Goal: Task Accomplishment & Management: Complete application form

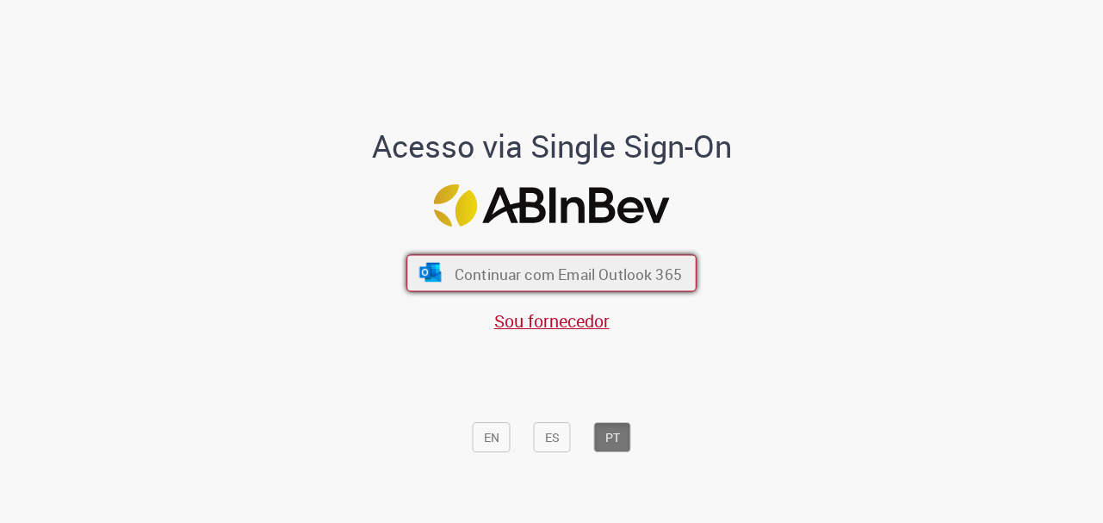
click at [593, 281] on font "Continuar com Email Outlook 365" at bounding box center [568, 273] width 227 height 20
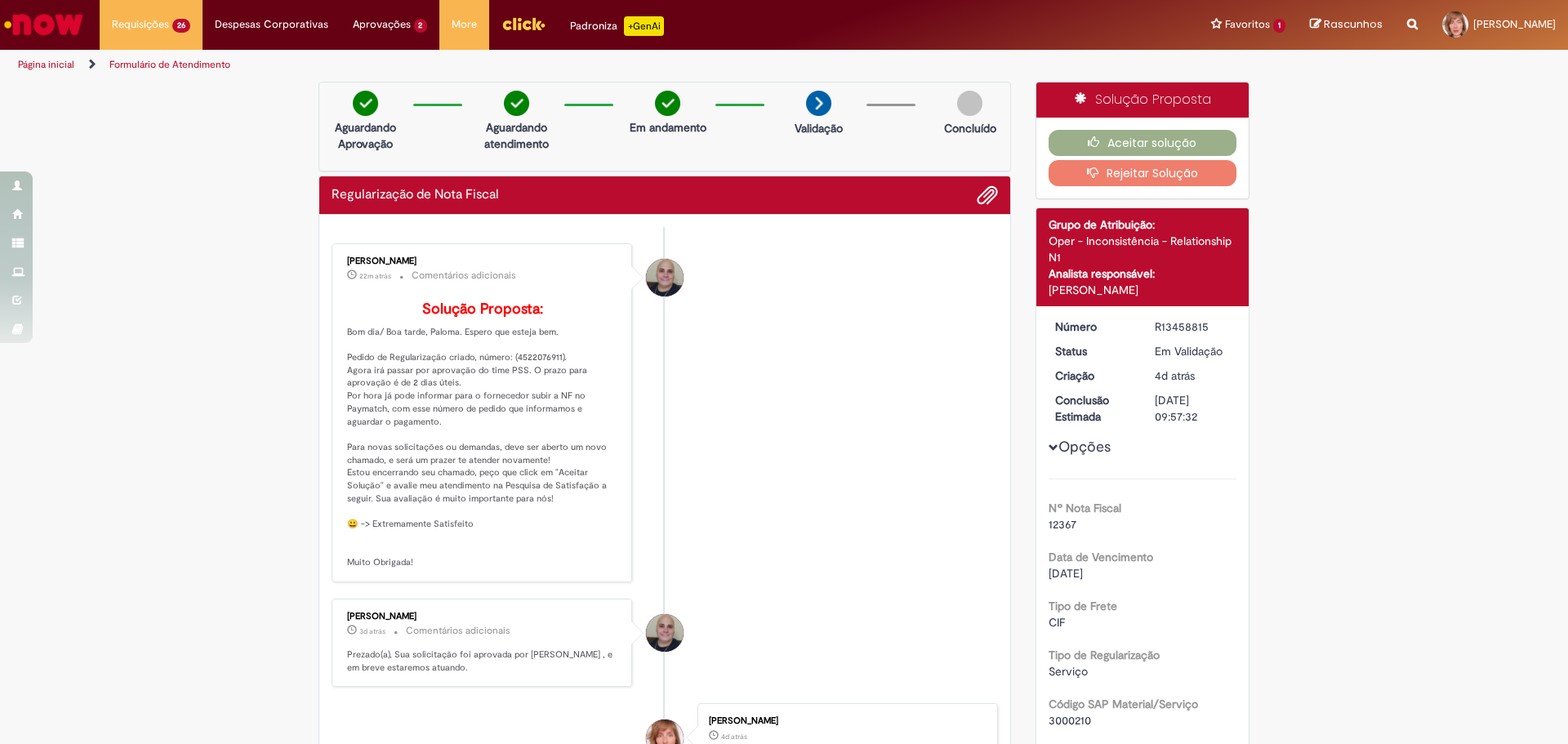
click at [431, 396] on p "Solução Proposta: Bom dia/ Boa tarde, Paloma. Espero que esteja bem. Pedido de …" at bounding box center [483, 436] width 272 height 268
drag, startPoint x: 508, startPoint y: 380, endPoint x: 552, endPoint y: 383, distance: 44.1
click at [552, 383] on p "Solução Proposta: Bom dia/ Boa tarde, Paloma. Espero que esteja bem. Pedido de …" at bounding box center [483, 436] width 272 height 268
copy p "4522076911"
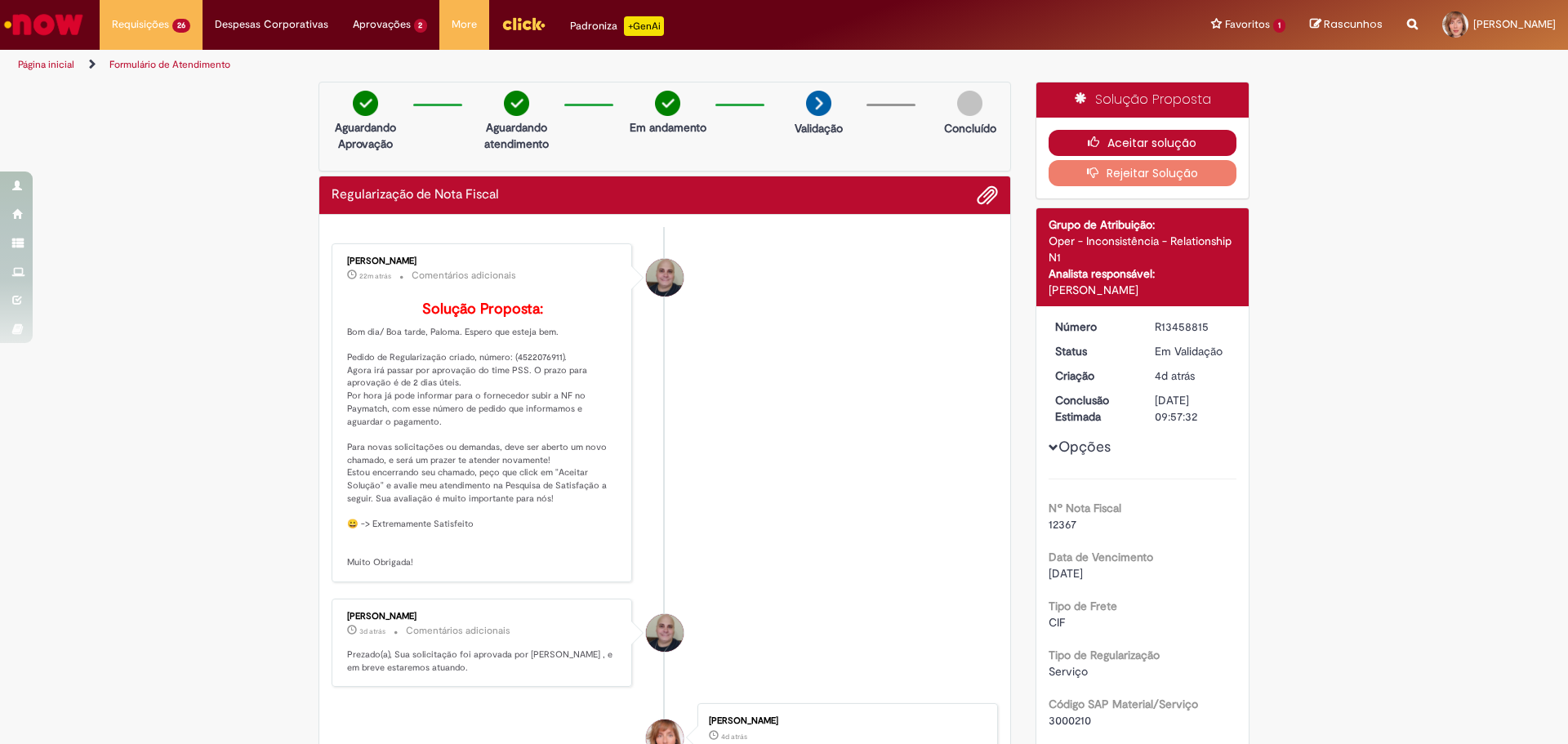
click at [1151, 145] on button "Aceitar solução" at bounding box center [1142, 143] width 189 height 27
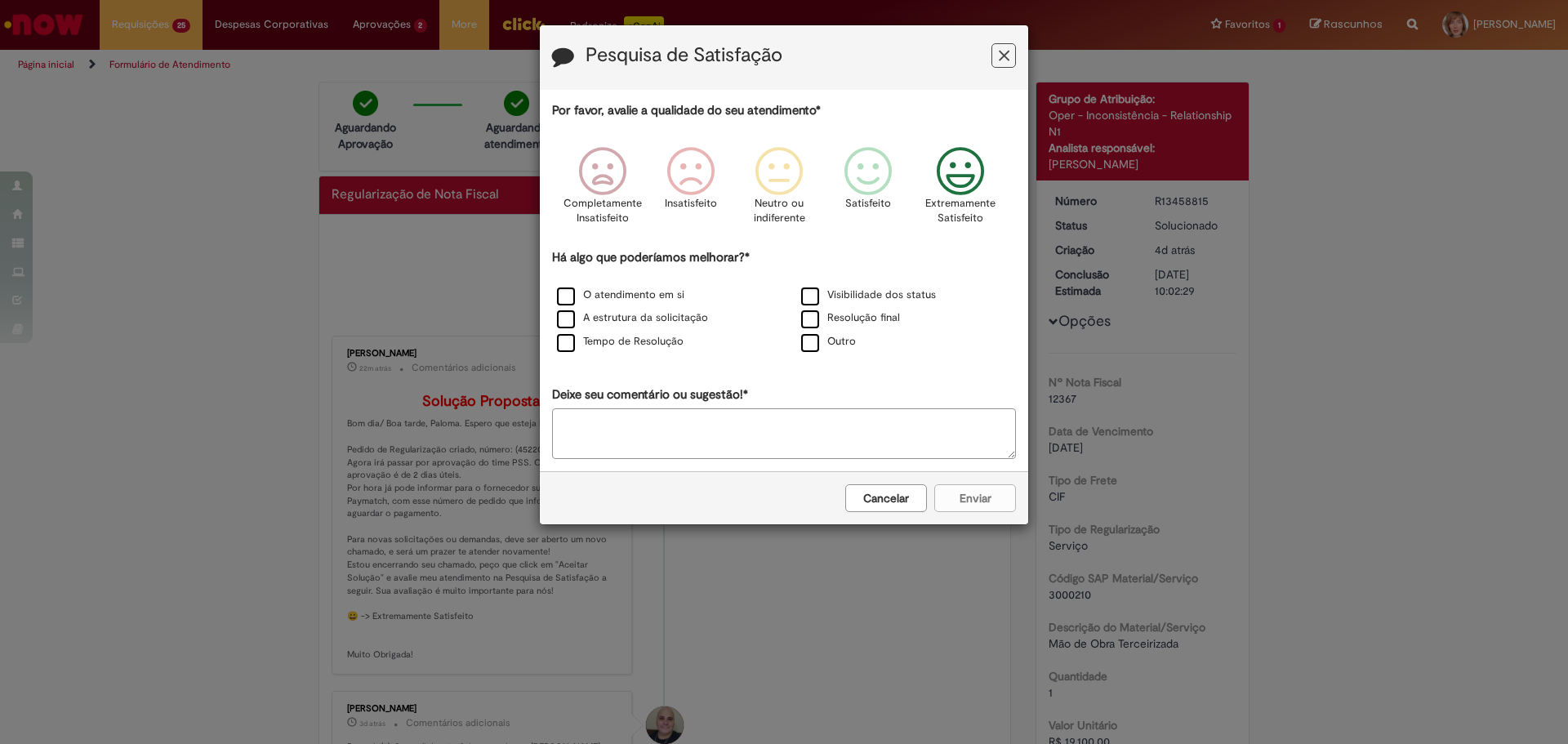
click at [961, 179] on icon "Feedback" at bounding box center [961, 172] width 62 height 49
click at [573, 295] on label "O atendimento em si" at bounding box center [620, 295] width 127 height 15
click at [573, 326] on label "A estrutura da solicitação" at bounding box center [632, 318] width 151 height 15
click at [576, 343] on label "Tempo de Resolução" at bounding box center [619, 342] width 126 height 15
click at [808, 299] on label "Visibilidade dos status" at bounding box center [869, 295] width 135 height 15
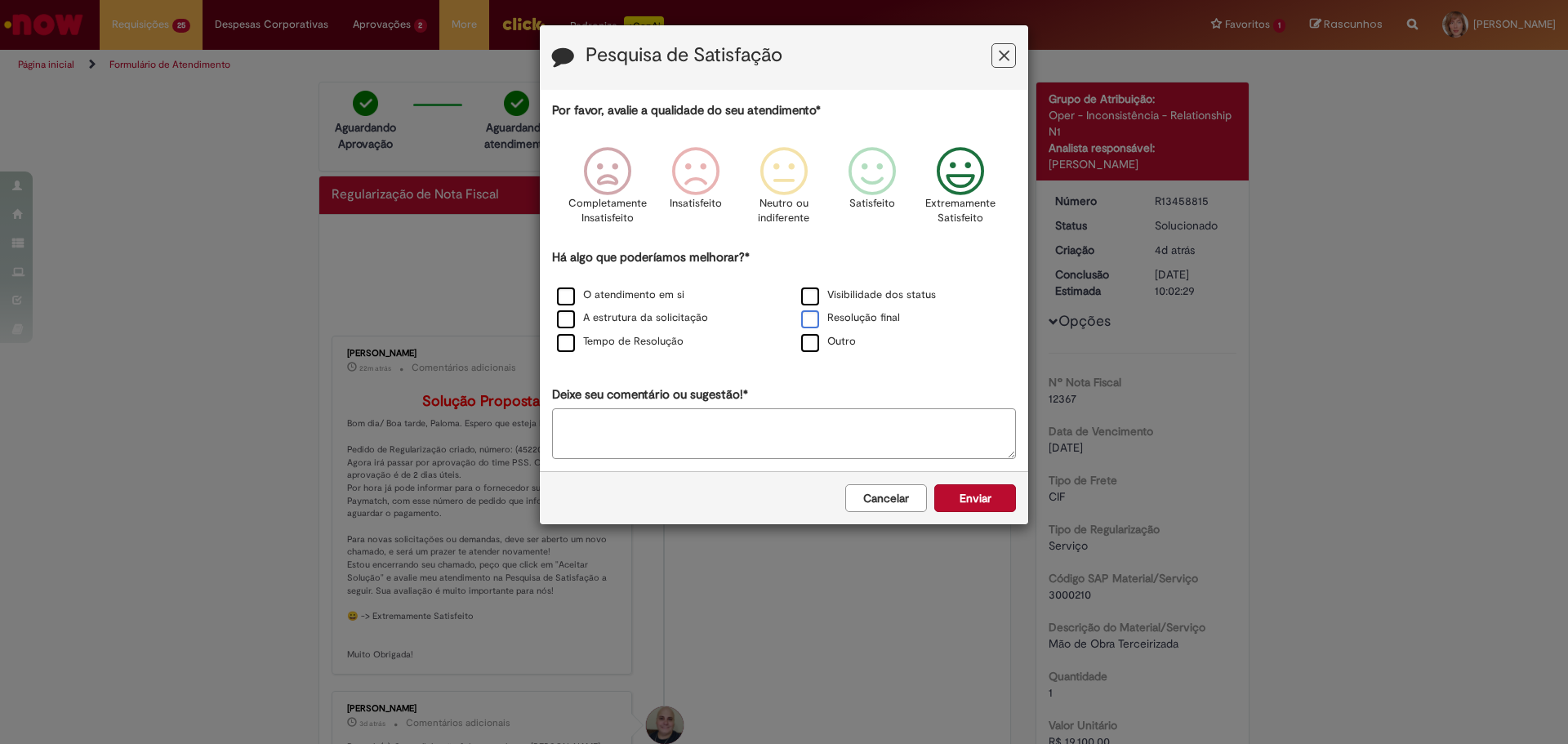
click at [817, 325] on label "Resolução final" at bounding box center [851, 318] width 99 height 15
click at [969, 503] on button "Enviar" at bounding box center [975, 498] width 82 height 28
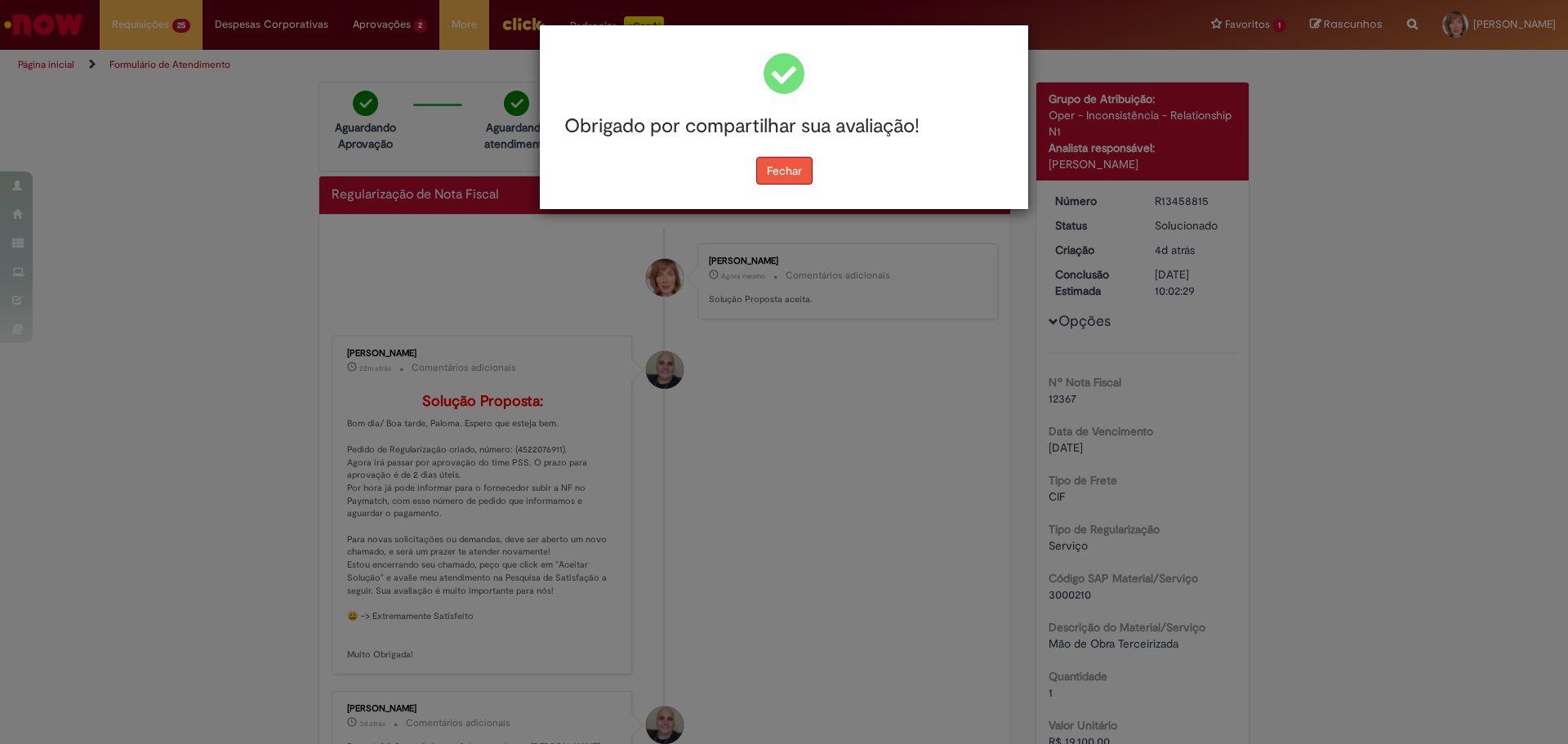
click at [771, 170] on button "Fechar" at bounding box center [784, 170] width 56 height 28
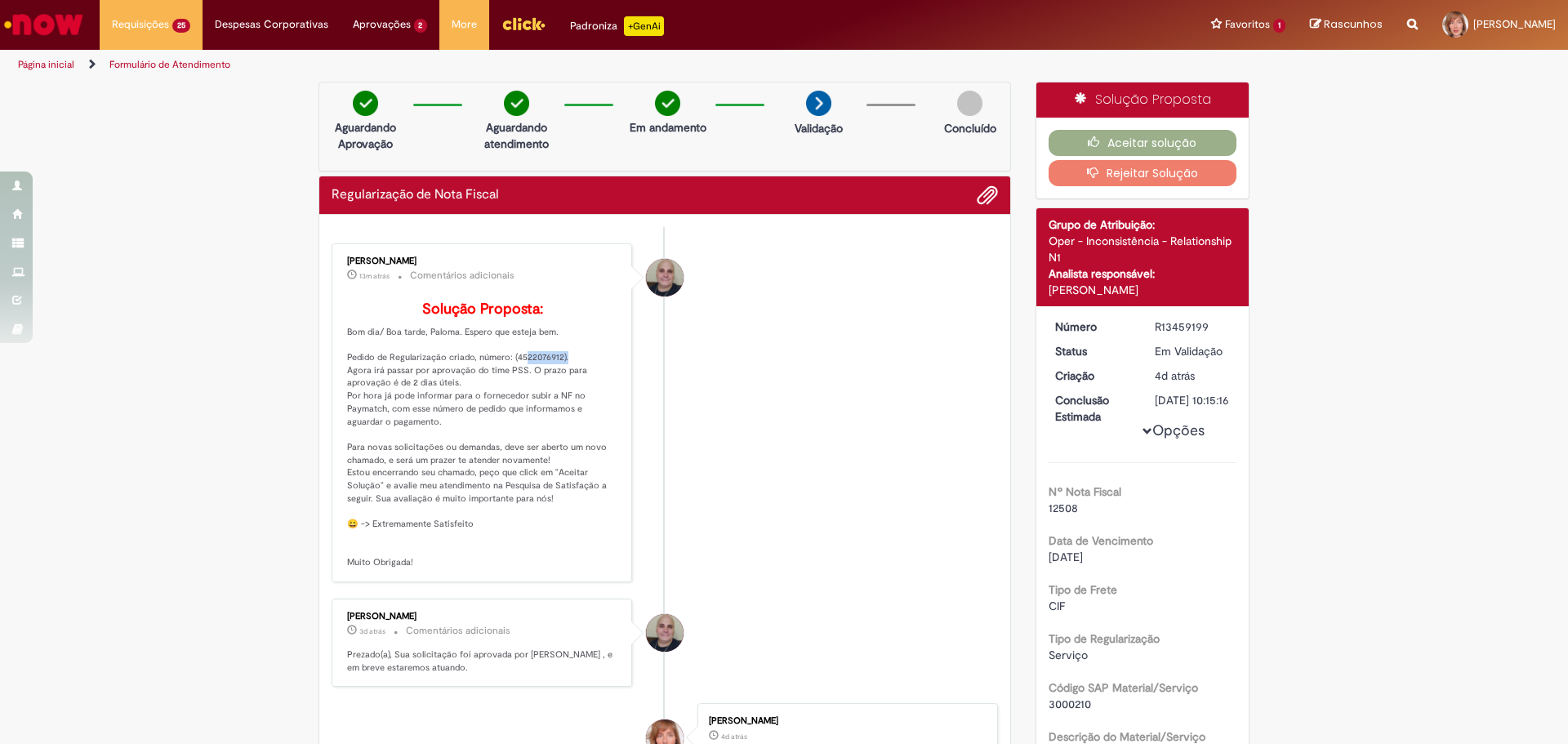
drag, startPoint x: 510, startPoint y: 380, endPoint x: 554, endPoint y: 379, distance: 44.0
click at [554, 379] on p "Solução Proposta: Bom dia/ Boa tarde, Paloma. Espero que esteja bem. Pedido de …" at bounding box center [483, 436] width 272 height 268
copy p "4522076912"
click at [1126, 133] on button "Aceitar solução" at bounding box center [1142, 143] width 189 height 27
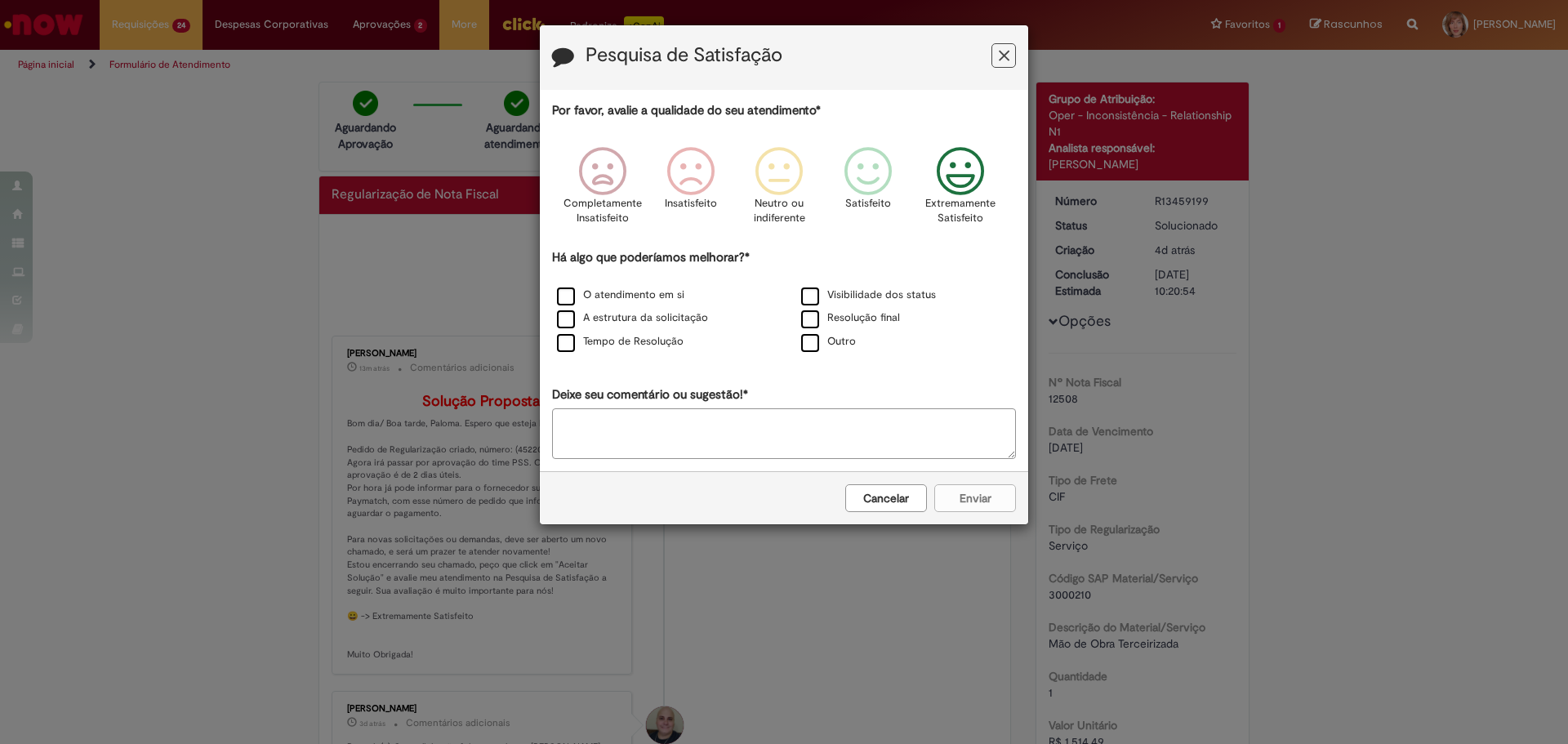
click at [960, 188] on icon "Feedback" at bounding box center [961, 172] width 62 height 49
click at [653, 301] on label "O atendimento em si" at bounding box center [620, 295] width 127 height 15
click at [652, 319] on label "A estrutura da solicitação" at bounding box center [632, 318] width 151 height 15
click at [653, 340] on label "Tempo de Resolução" at bounding box center [619, 342] width 126 height 15
click at [855, 289] on label "Visibilidade dos status" at bounding box center [869, 295] width 135 height 15
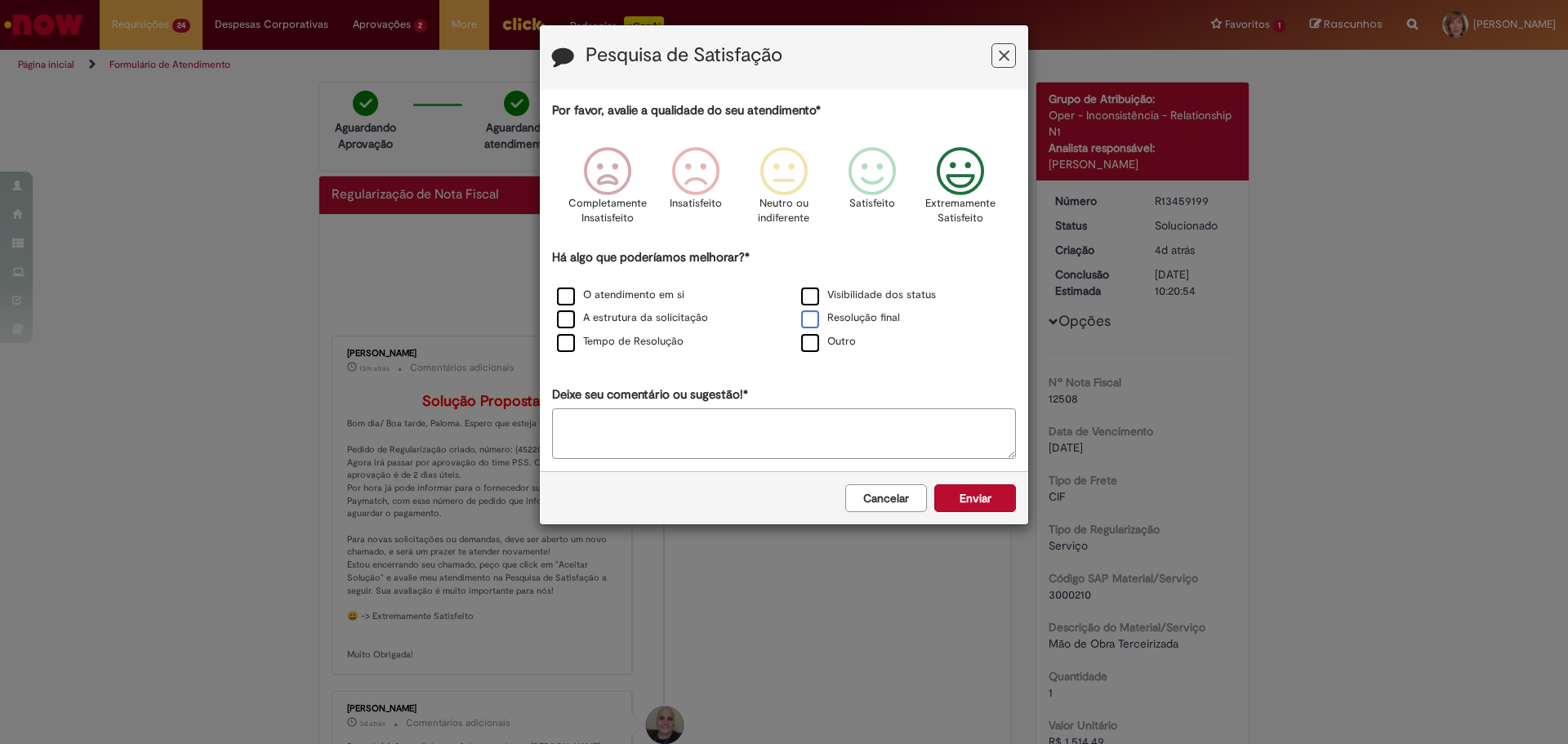
click at [864, 321] on label "Resolução final" at bounding box center [851, 318] width 99 height 15
click at [960, 495] on button "Enviar" at bounding box center [975, 498] width 82 height 28
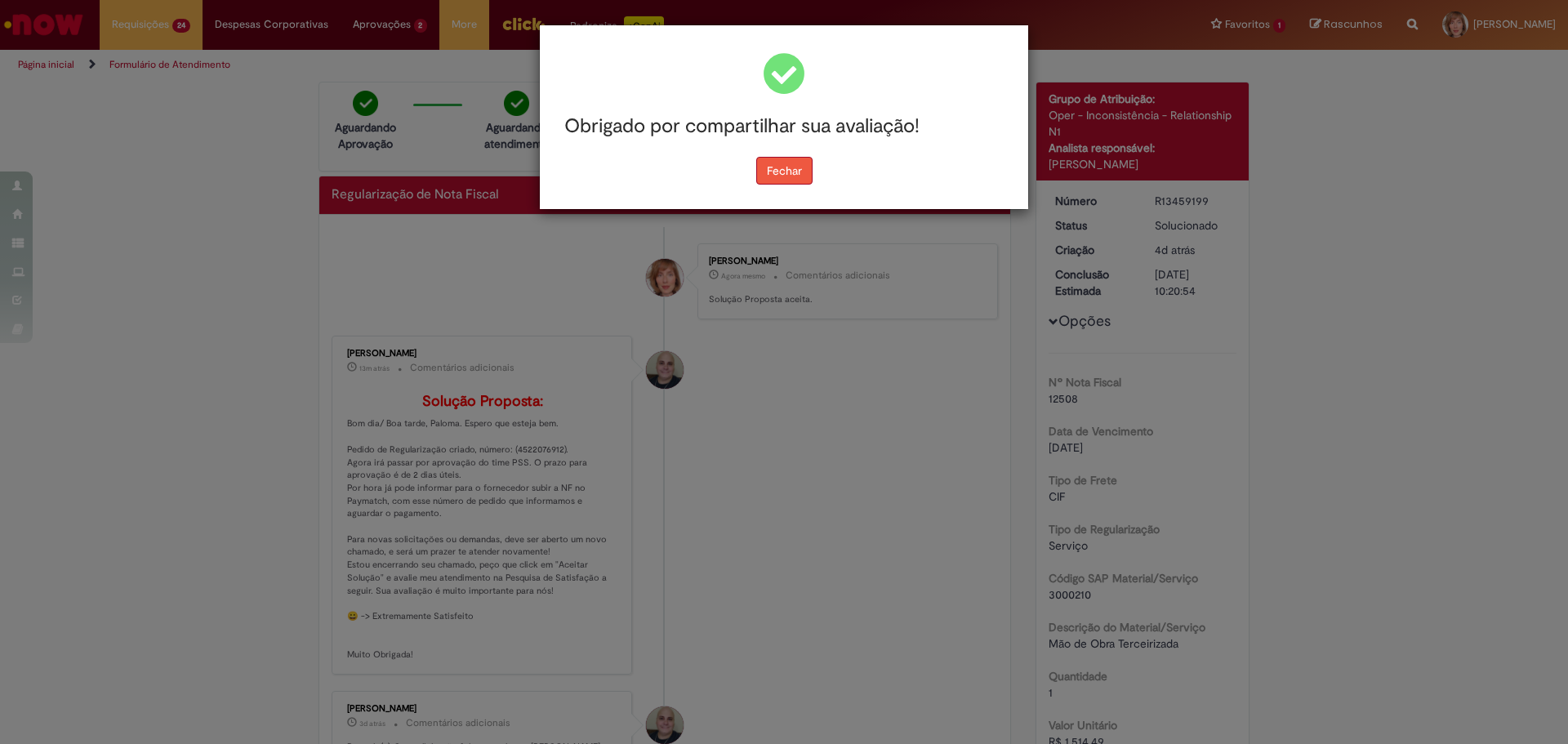
click at [784, 177] on button "Fechar" at bounding box center [784, 170] width 56 height 28
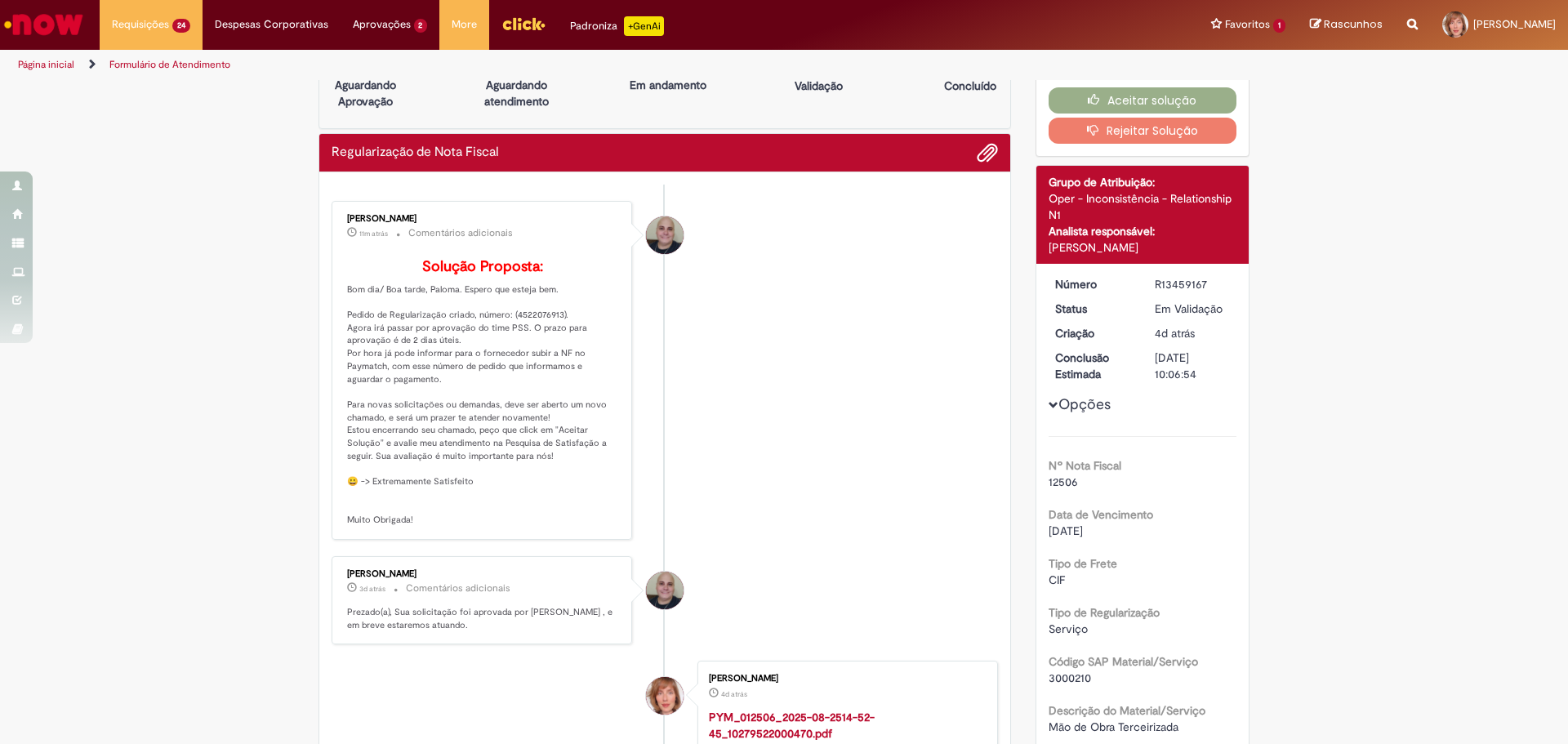
scroll to position [82, 0]
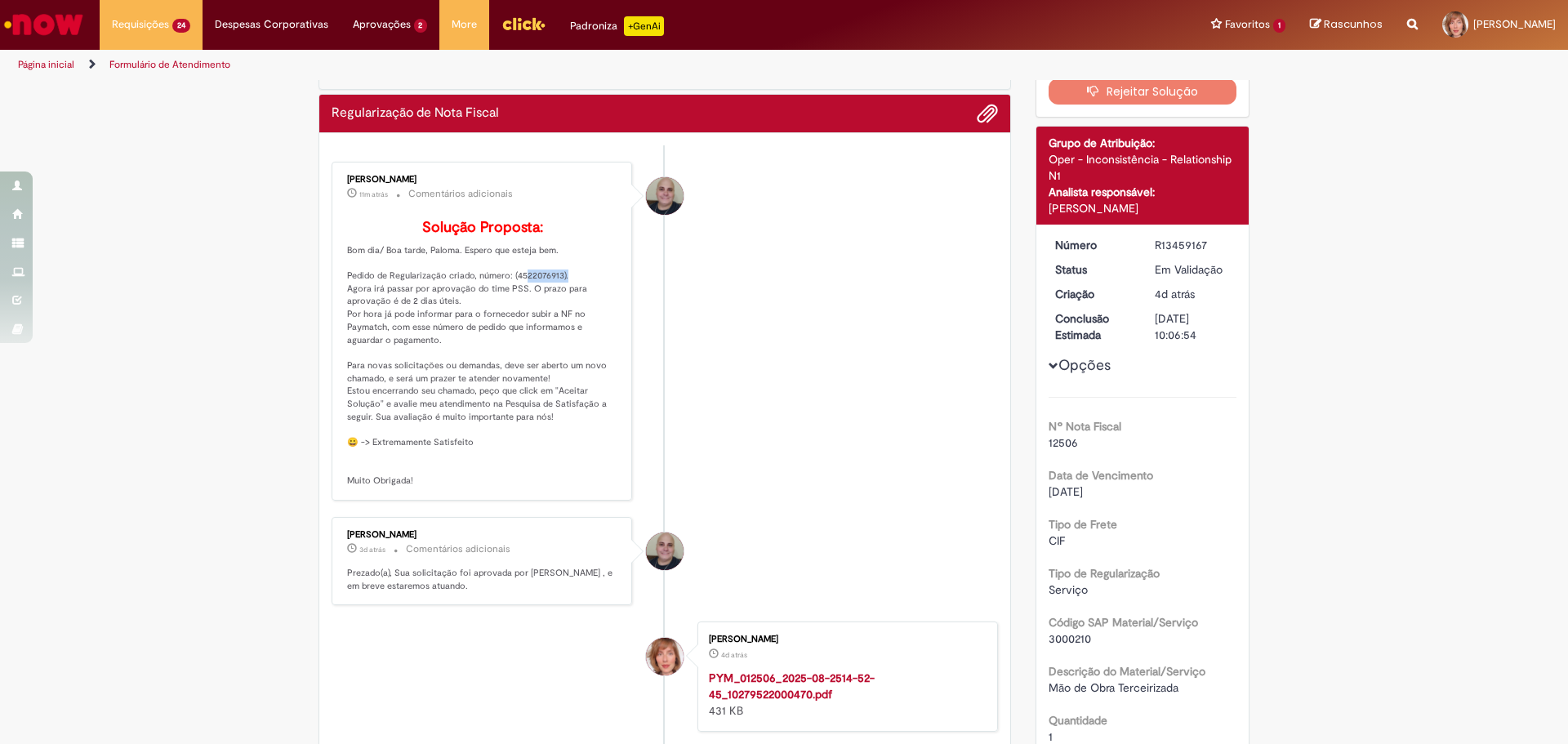
drag, startPoint x: 509, startPoint y: 298, endPoint x: 554, endPoint y: 302, distance: 45.2
click at [554, 302] on p "Solução Proposta: Bom dia/ Boa tarde, Paloma. Espero que esteja bem. Pedido de …" at bounding box center [483, 354] width 272 height 268
copy p "4522076913"
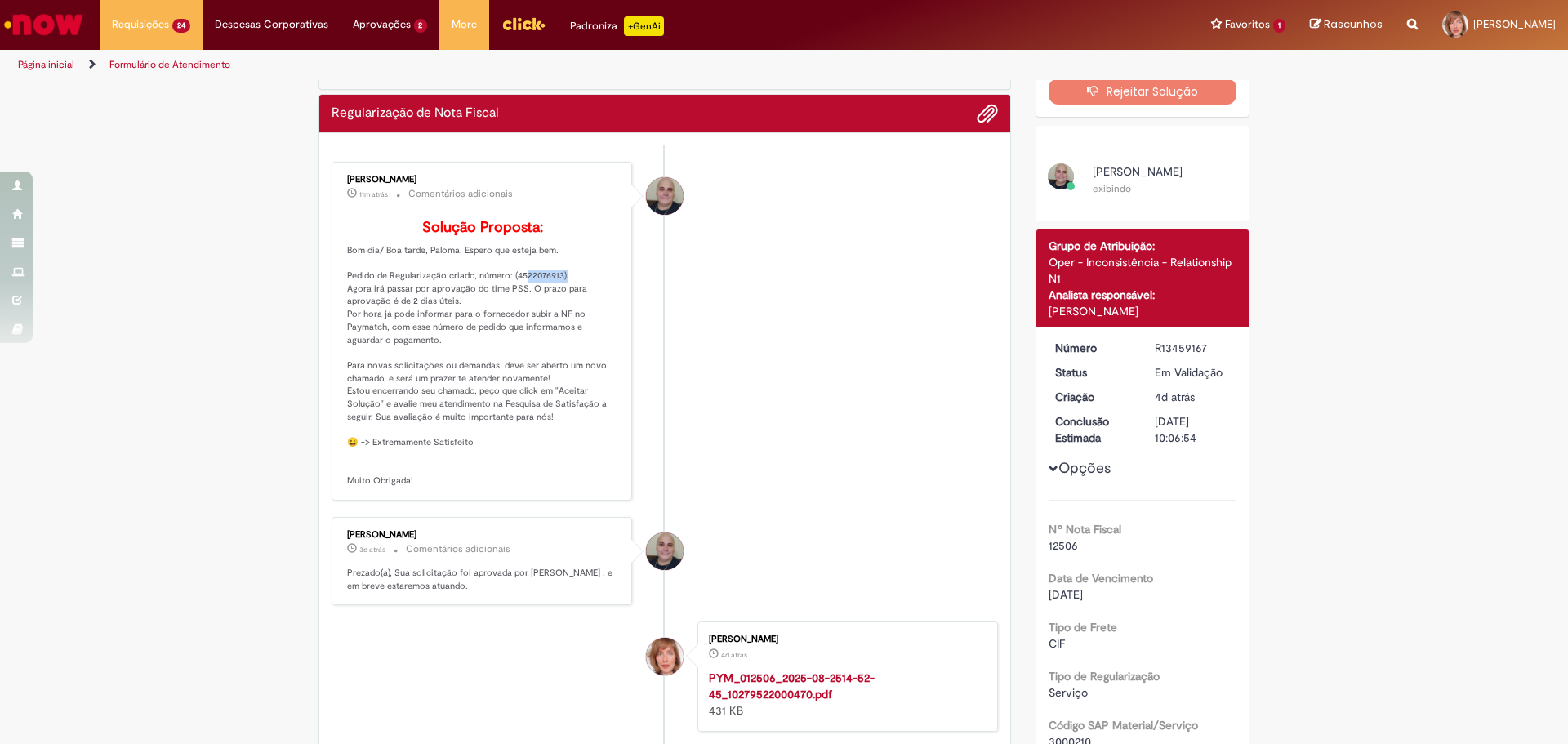
scroll to position [0, 0]
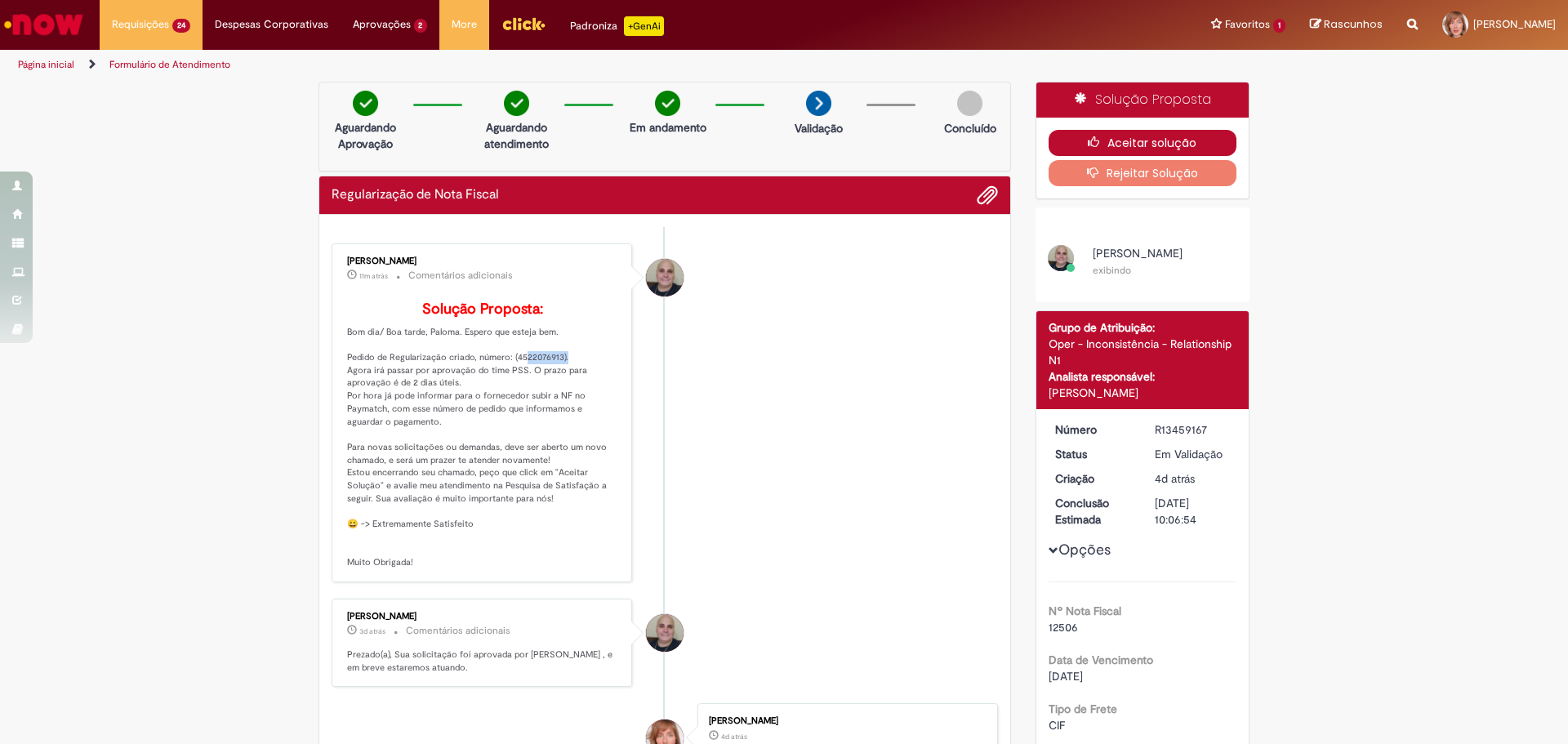
click at [1147, 138] on button "Aceitar solução" at bounding box center [1142, 143] width 189 height 27
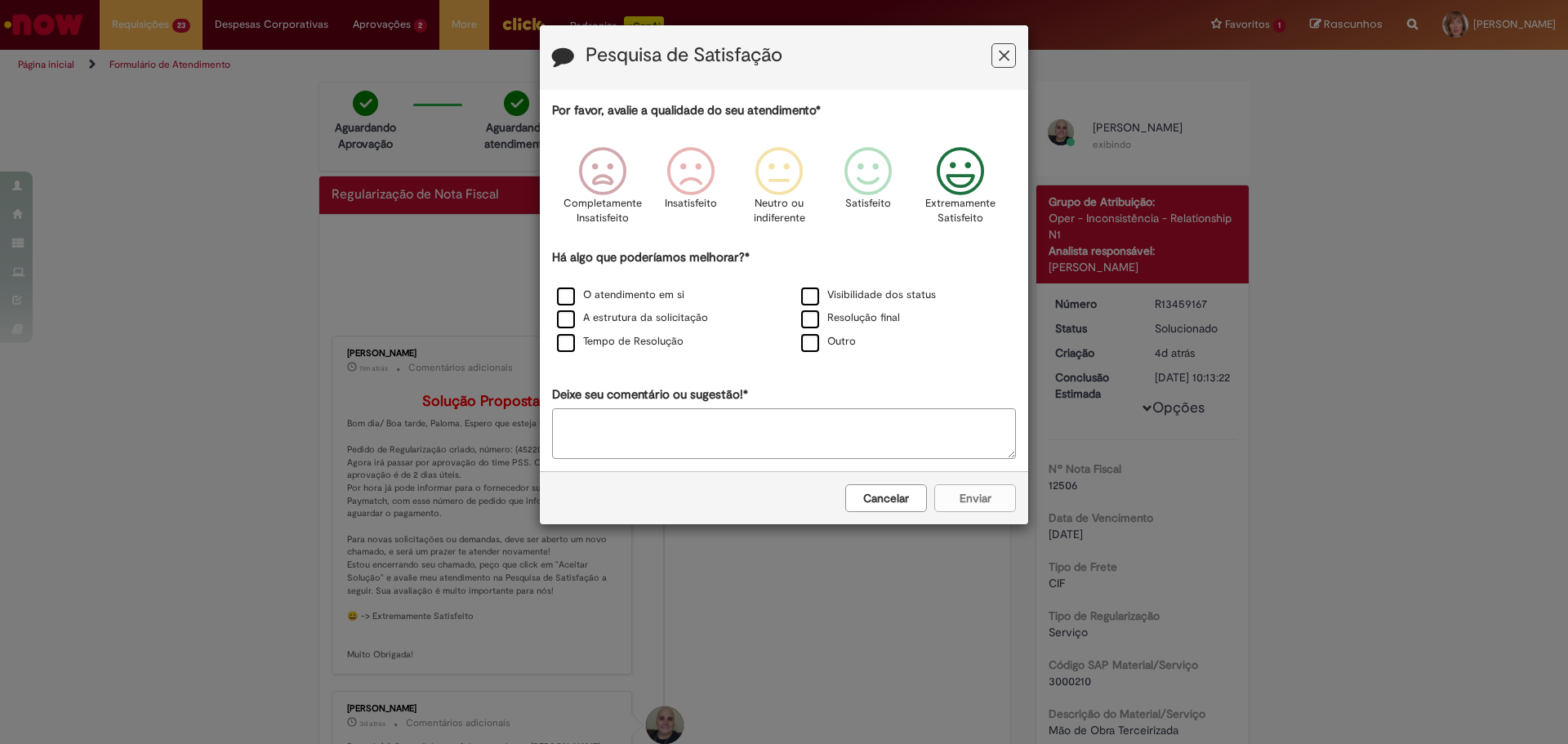
click at [945, 174] on icon "Feedback" at bounding box center [961, 172] width 62 height 49
click at [643, 298] on label "O atendimento em si" at bounding box center [620, 295] width 127 height 15
click at [644, 313] on label "A estrutura da solicitação" at bounding box center [632, 318] width 151 height 15
click at [651, 351] on div "Tempo de Resolução" at bounding box center [662, 343] width 241 height 21
click at [649, 345] on label "Tempo de Resolução" at bounding box center [619, 342] width 126 height 15
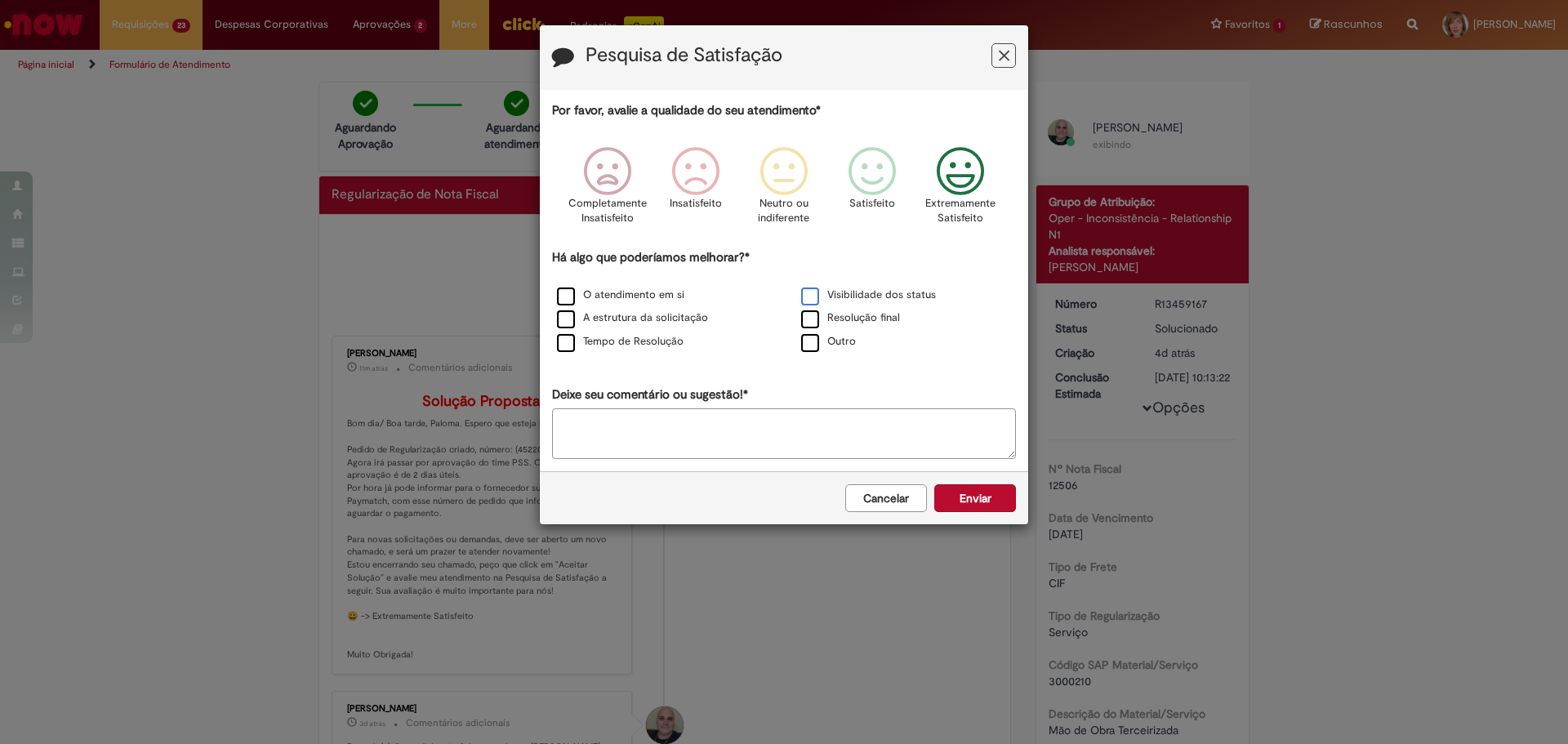
click at [847, 297] on label "Visibilidade dos status" at bounding box center [869, 295] width 135 height 15
click at [849, 318] on label "Resolução final" at bounding box center [851, 318] width 99 height 15
click at [968, 508] on button "Enviar" at bounding box center [975, 498] width 82 height 28
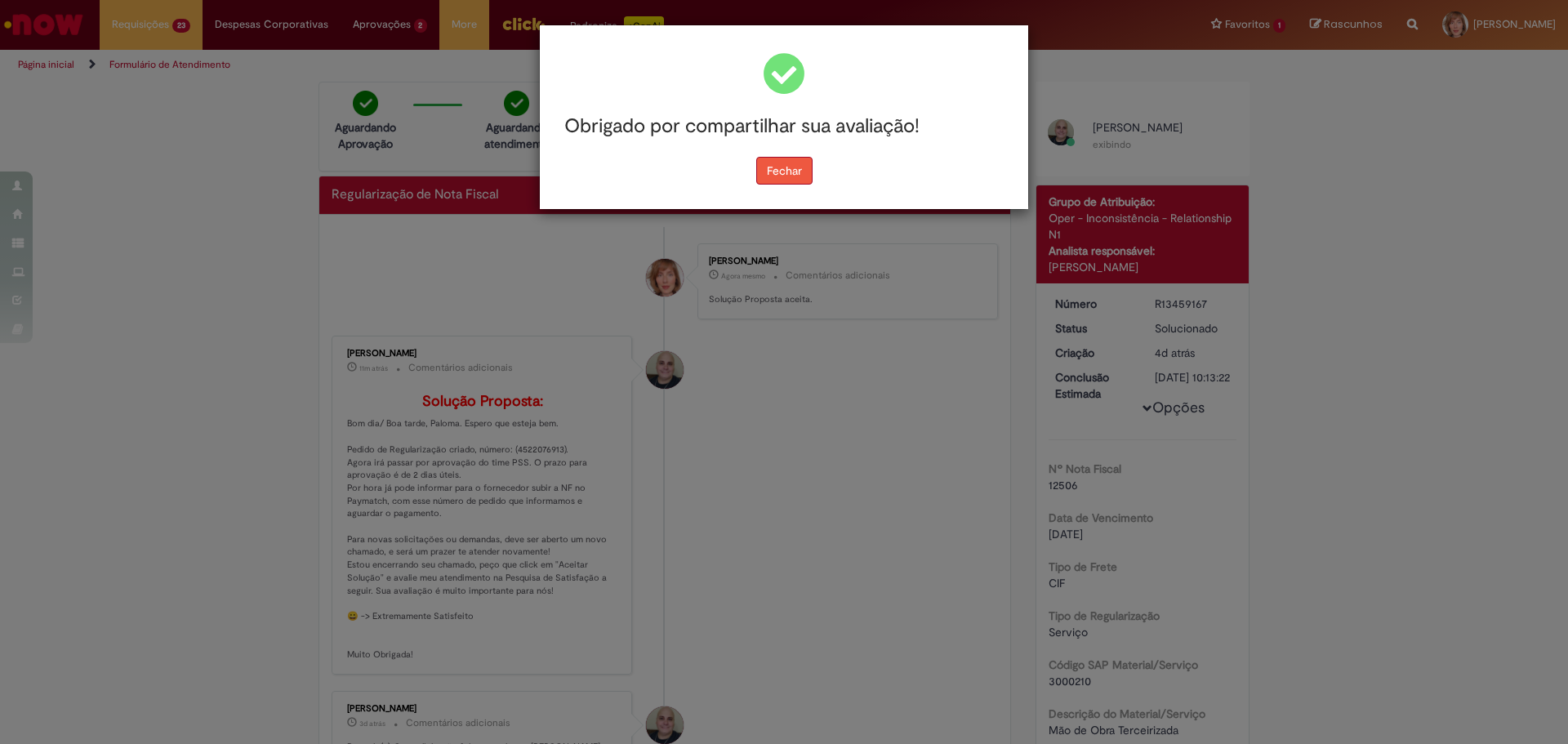
click at [787, 174] on button "Fechar" at bounding box center [784, 170] width 56 height 28
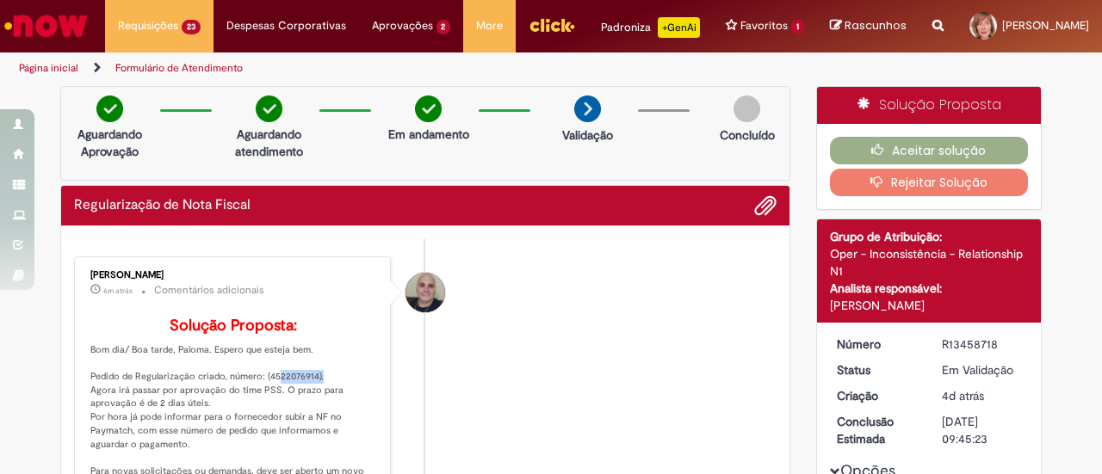
drag, startPoint x: 261, startPoint y: 416, endPoint x: 308, endPoint y: 417, distance: 47.4
click at [308, 417] on p "Solução Proposta: Bom dia/ Boa tarde, Paloma. Espero que esteja bem. Pedido de …" at bounding box center [233, 459] width 287 height 282
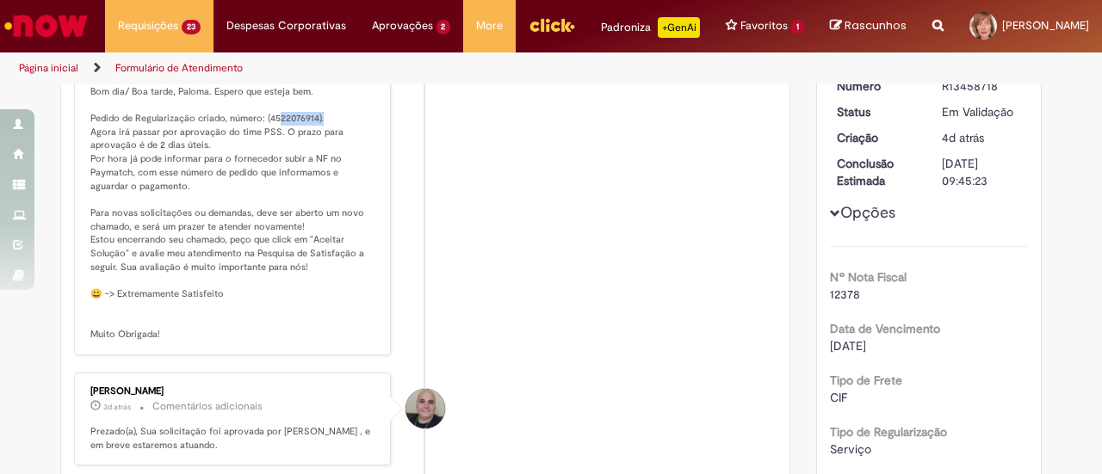
scroll to position [517, 0]
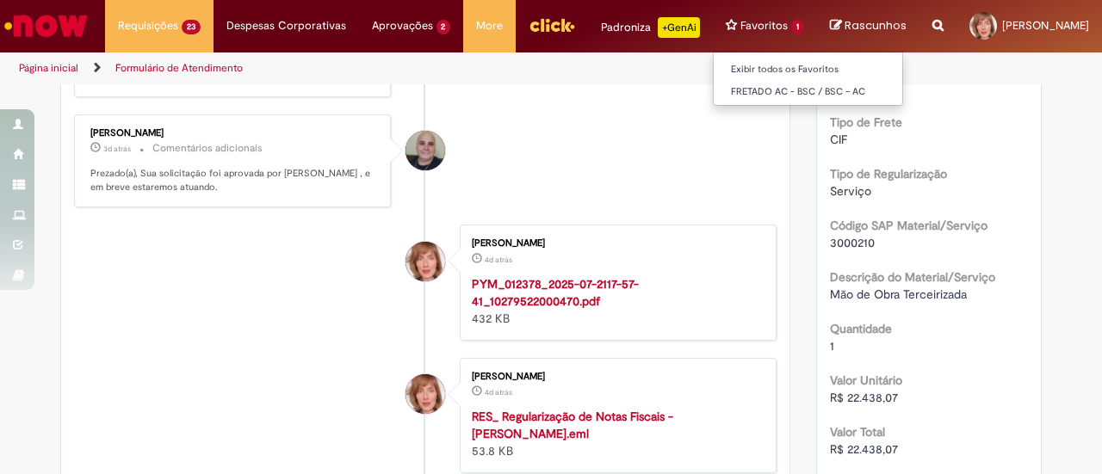
copy p "4522076914"
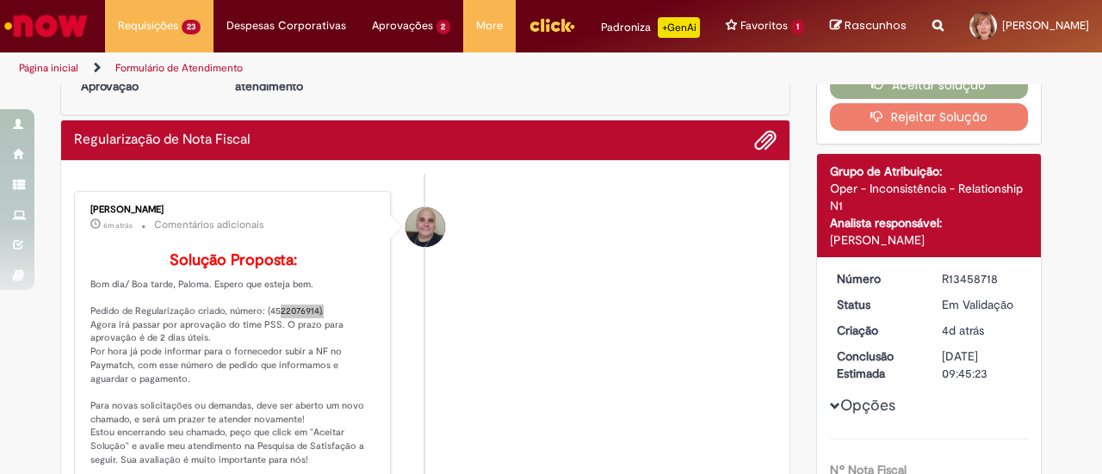
scroll to position [0, 0]
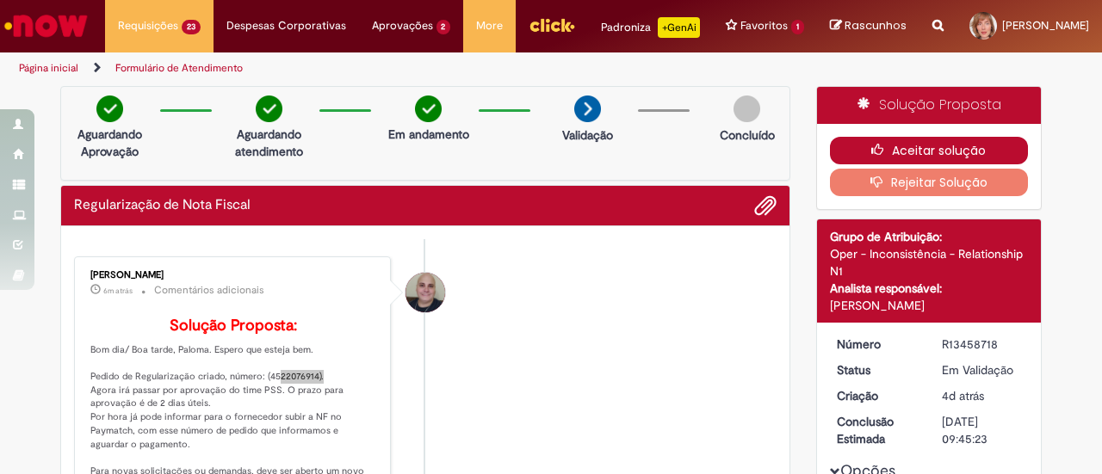
click at [892, 164] on button "Aceitar solução" at bounding box center [929, 151] width 199 height 28
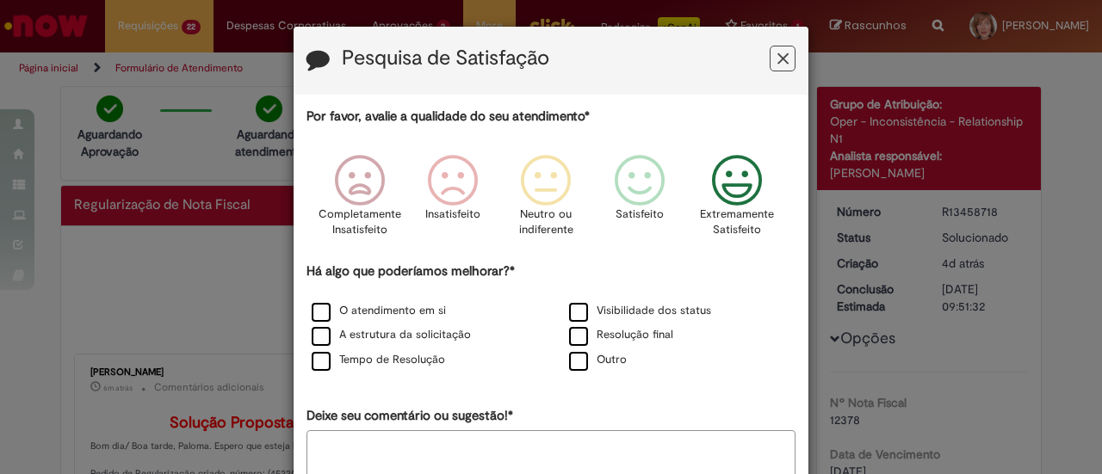
click at [733, 170] on icon "Feedback" at bounding box center [737, 181] width 65 height 52
click at [357, 306] on label "O atendimento em si" at bounding box center [379, 311] width 134 height 16
click at [360, 338] on label "A estrutura da solicitação" at bounding box center [391, 335] width 159 height 16
click at [358, 362] on label "Tempo de Resolução" at bounding box center [378, 360] width 133 height 16
click at [591, 308] on label "Visibilidade dos status" at bounding box center [640, 311] width 142 height 16
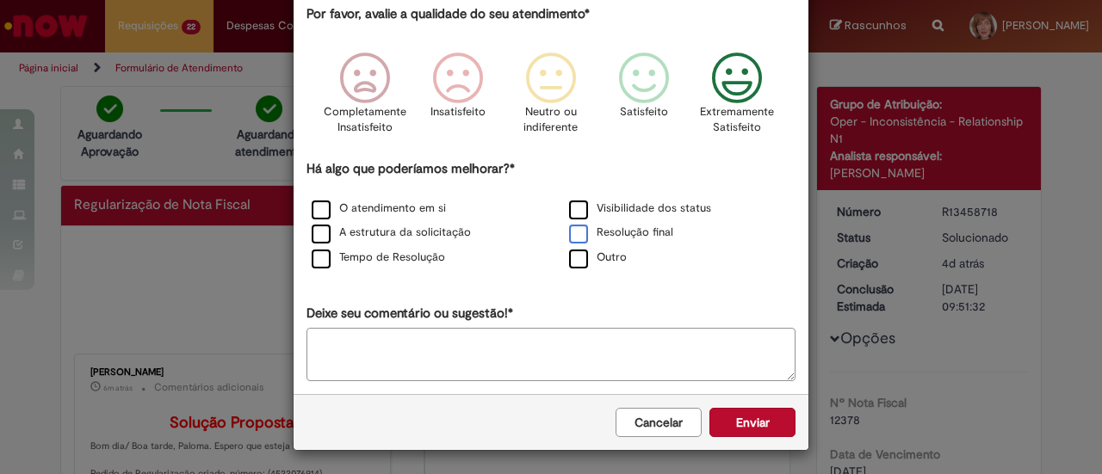
click at [611, 235] on label "Resolução final" at bounding box center [621, 233] width 104 height 16
click at [738, 419] on button "Enviar" at bounding box center [752, 422] width 86 height 29
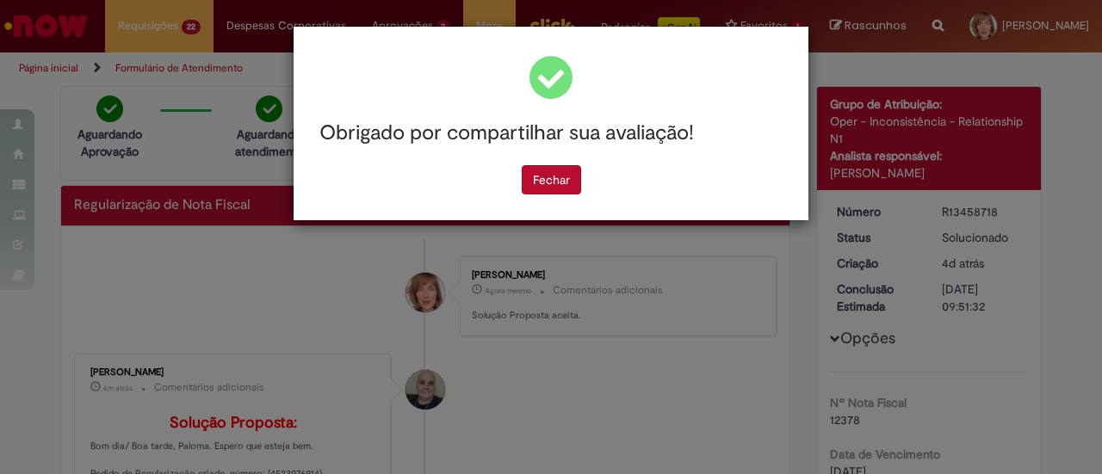
scroll to position [0, 0]
click at [547, 183] on button "Fechar" at bounding box center [551, 179] width 59 height 29
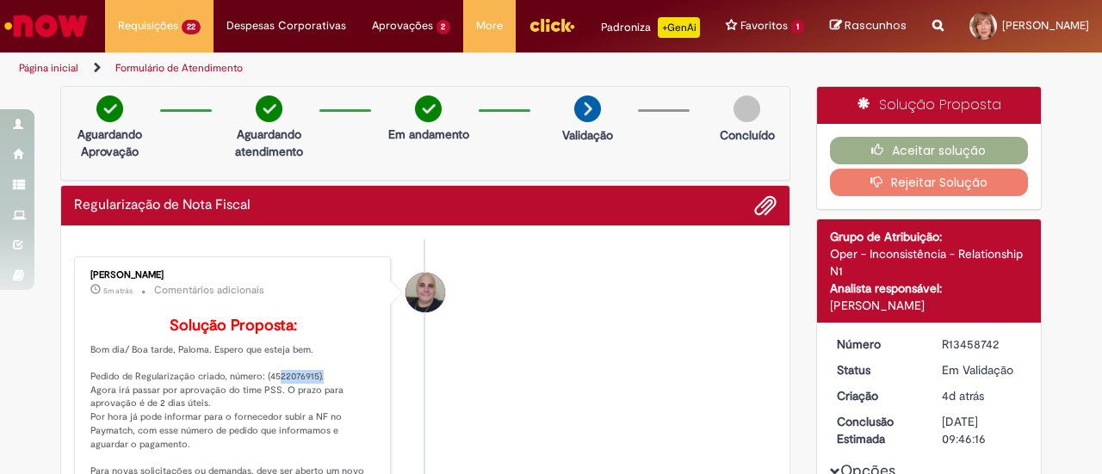
drag, startPoint x: 262, startPoint y: 415, endPoint x: 308, endPoint y: 412, distance: 46.6
click at [308, 412] on p "Solução Proposta: Bom dia/ Boa tarde, Paloma. Espero que esteja bem. Pedido de …" at bounding box center [233, 459] width 287 height 282
copy p "4522076915"
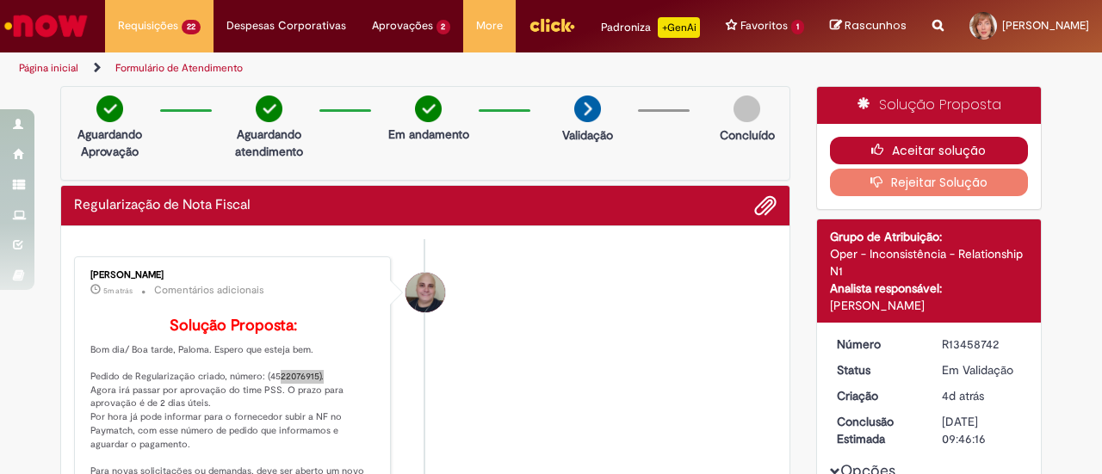
click at [879, 154] on button "Aceitar solução" at bounding box center [929, 151] width 199 height 28
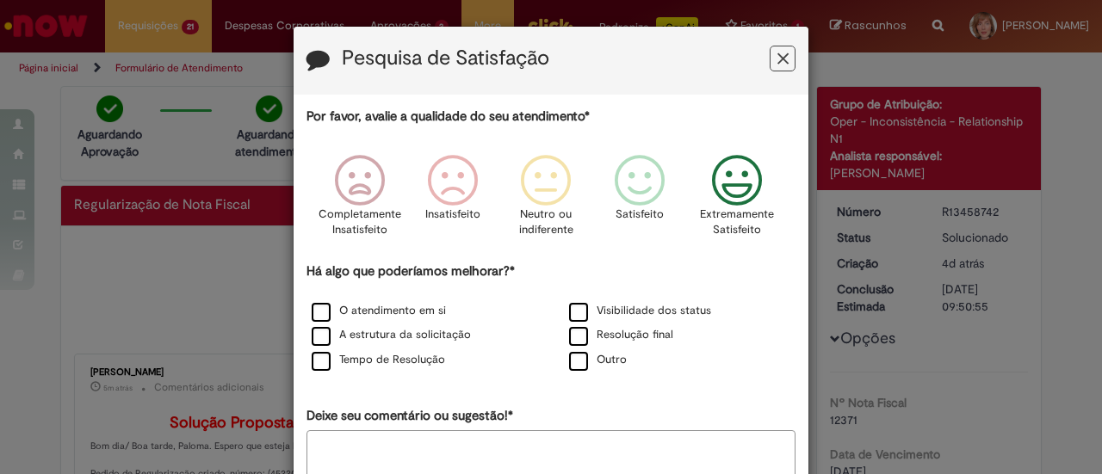
click at [705, 195] on icon "Feedback" at bounding box center [737, 181] width 65 height 52
click at [375, 309] on label "O atendimento em si" at bounding box center [379, 311] width 134 height 16
click at [372, 330] on label "A estrutura da solicitação" at bounding box center [391, 335] width 159 height 16
click at [375, 362] on label "Tempo de Resolução" at bounding box center [378, 360] width 133 height 16
click at [591, 316] on label "Visibilidade dos status" at bounding box center [640, 311] width 142 height 16
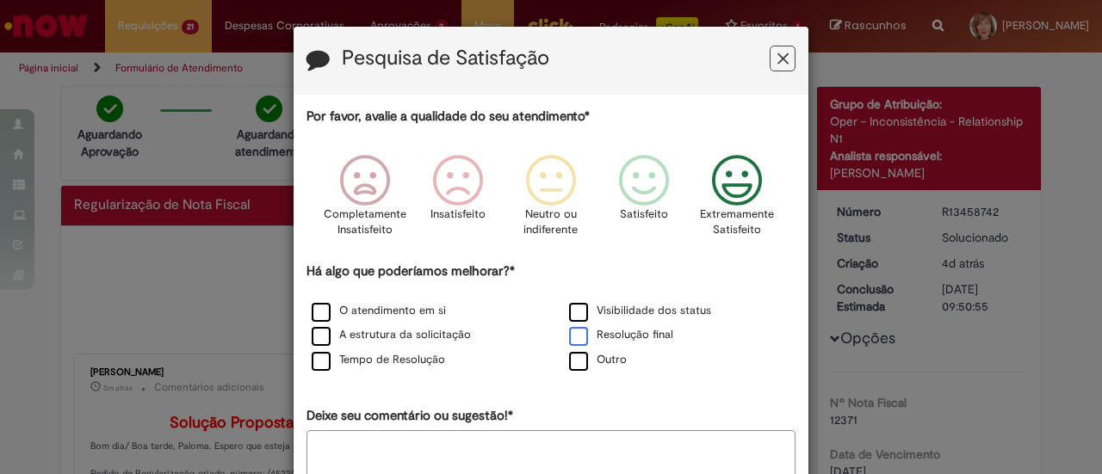
click at [594, 335] on label "Resolução final" at bounding box center [621, 335] width 104 height 16
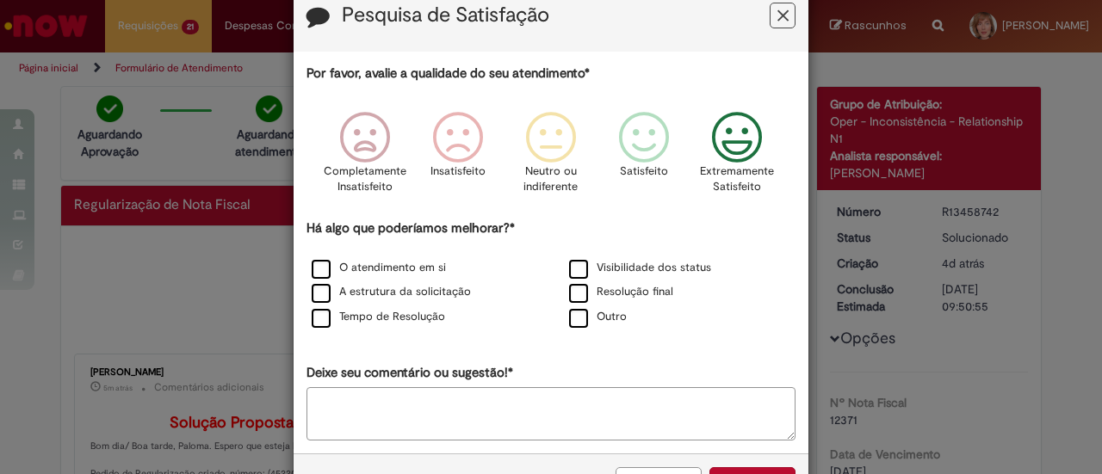
scroll to position [102, 0]
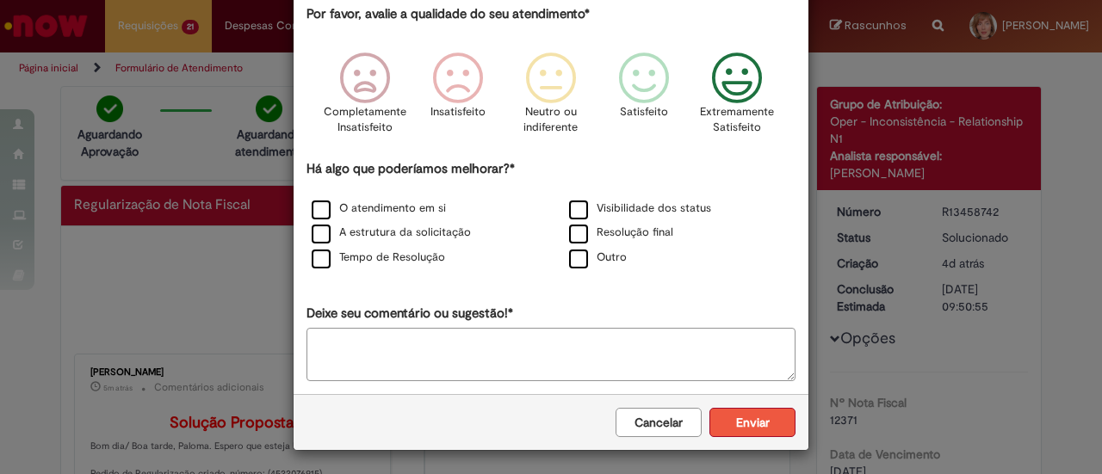
click at [752, 424] on button "Enviar" at bounding box center [752, 422] width 86 height 29
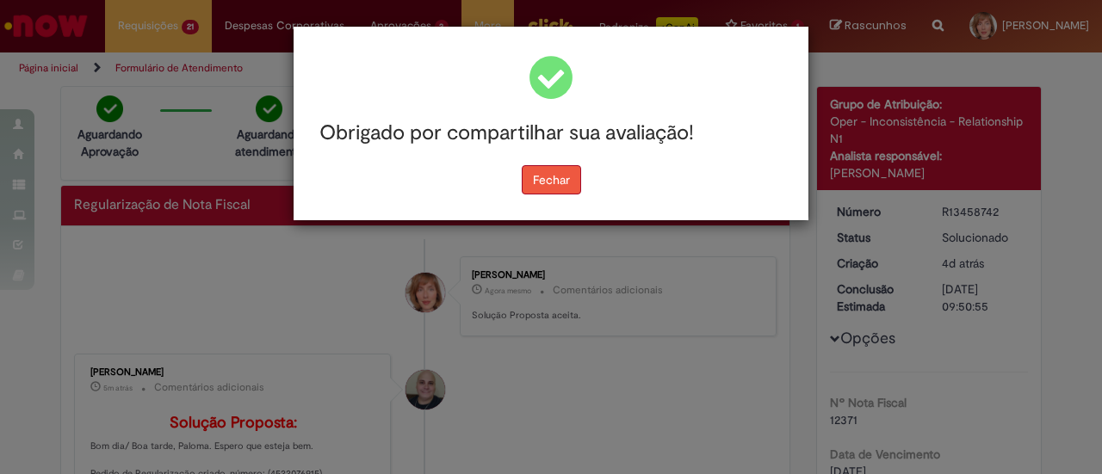
click at [553, 183] on button "Fechar" at bounding box center [551, 179] width 59 height 29
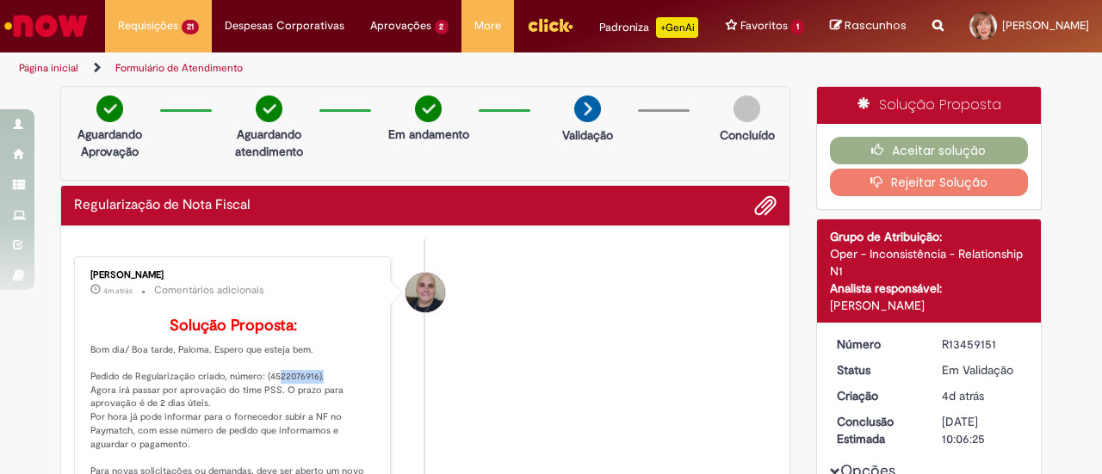
drag, startPoint x: 260, startPoint y: 418, endPoint x: 306, endPoint y: 414, distance: 46.7
click at [306, 414] on p "Solução Proposta: Bom dia/ Boa tarde, Paloma. Espero que esteja bem. Pedido de …" at bounding box center [233, 459] width 287 height 282
copy p "4522076916"
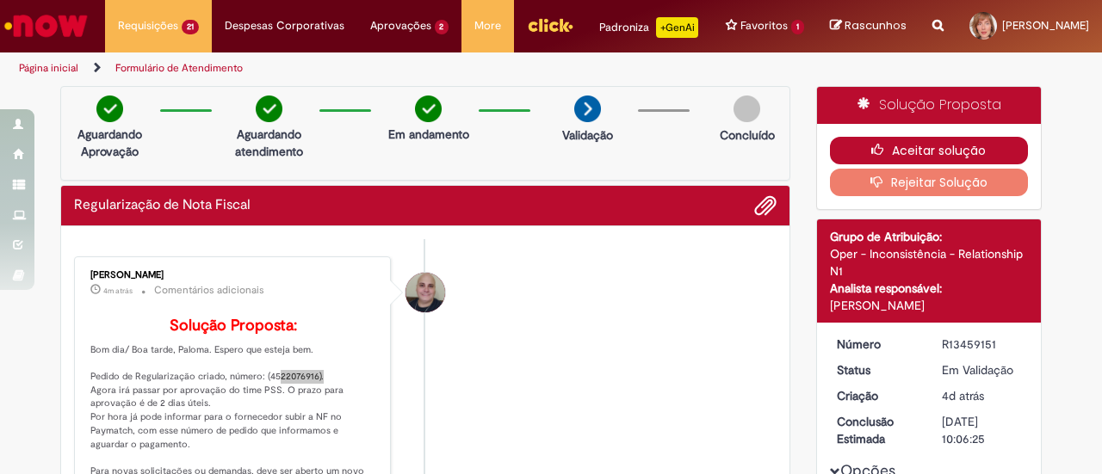
click at [892, 164] on button "Aceitar solução" at bounding box center [929, 151] width 199 height 28
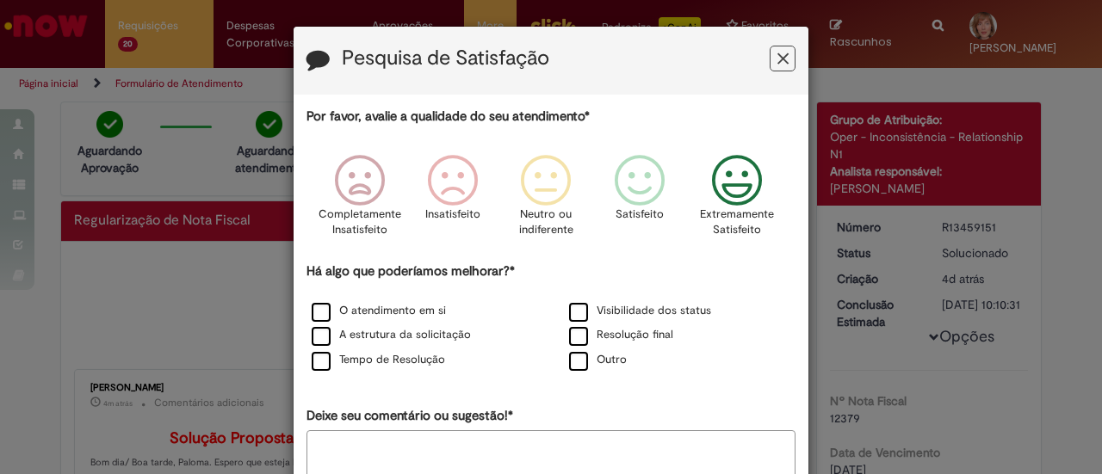
click at [738, 163] on icon "Feedback" at bounding box center [737, 181] width 65 height 52
click at [372, 313] on label "O atendimento em si" at bounding box center [379, 311] width 134 height 16
click at [380, 338] on label "A estrutura da solicitação" at bounding box center [391, 335] width 159 height 16
click at [386, 356] on label "Tempo de Resolução" at bounding box center [378, 360] width 133 height 16
click at [649, 307] on label "Visibilidade dos status" at bounding box center [640, 311] width 142 height 16
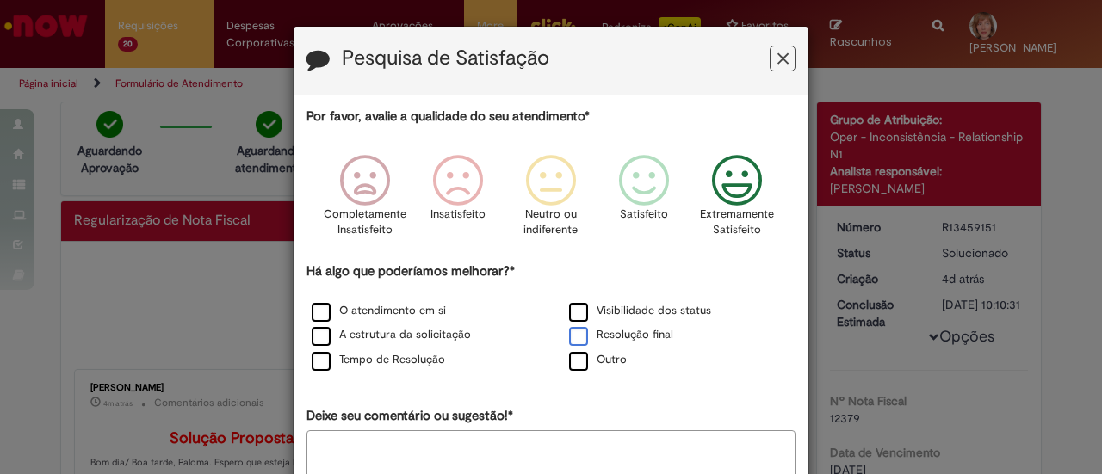
click at [625, 330] on label "Resolução final" at bounding box center [621, 335] width 104 height 16
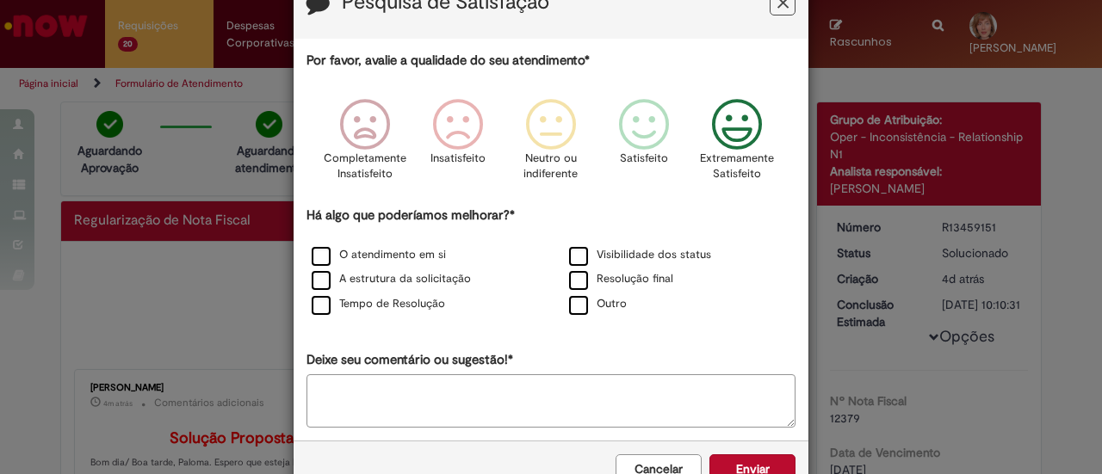
scroll to position [102, 0]
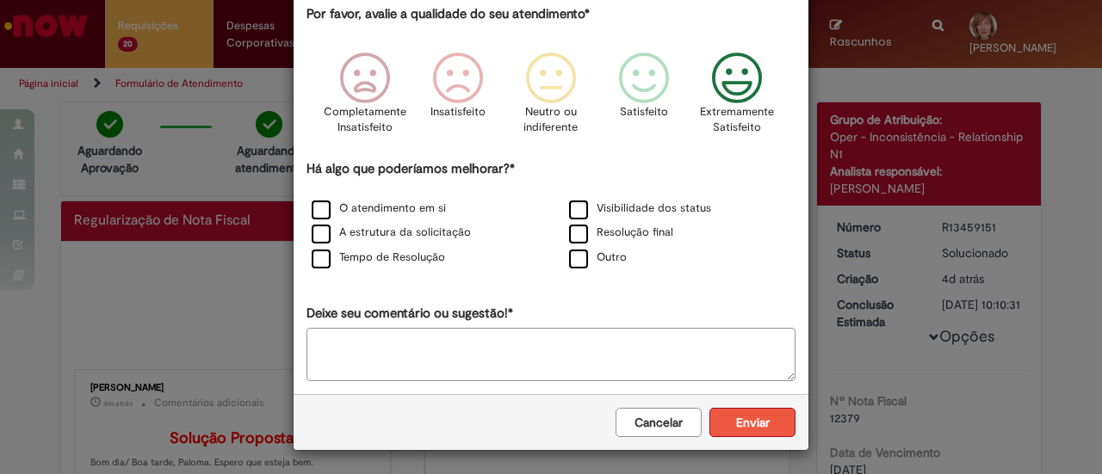
click at [760, 421] on button "Enviar" at bounding box center [752, 422] width 86 height 29
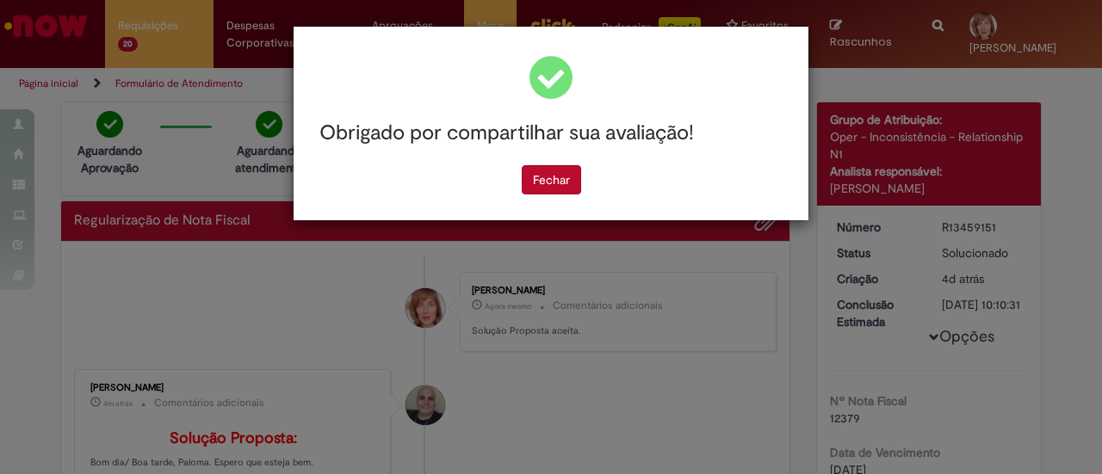
scroll to position [0, 0]
click at [558, 175] on button "Fechar" at bounding box center [551, 179] width 59 height 29
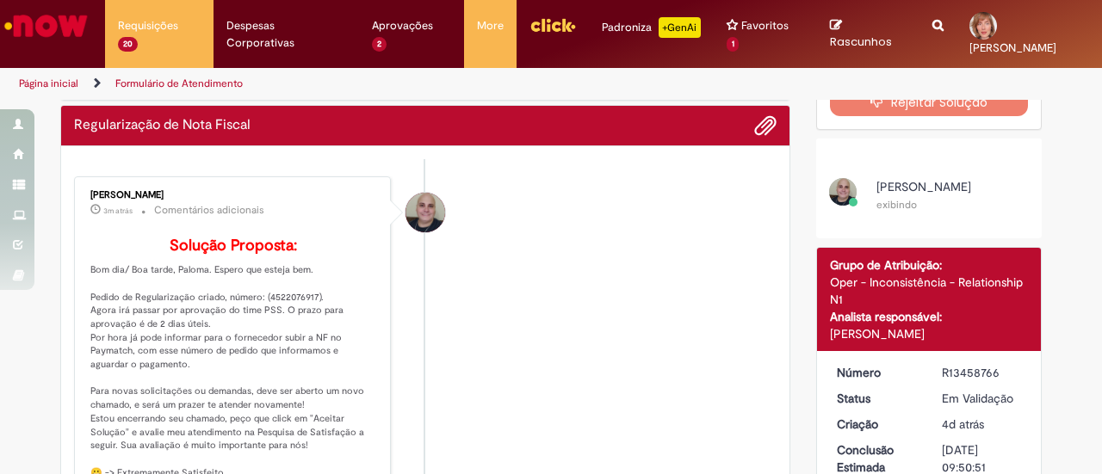
scroll to position [86, 0]
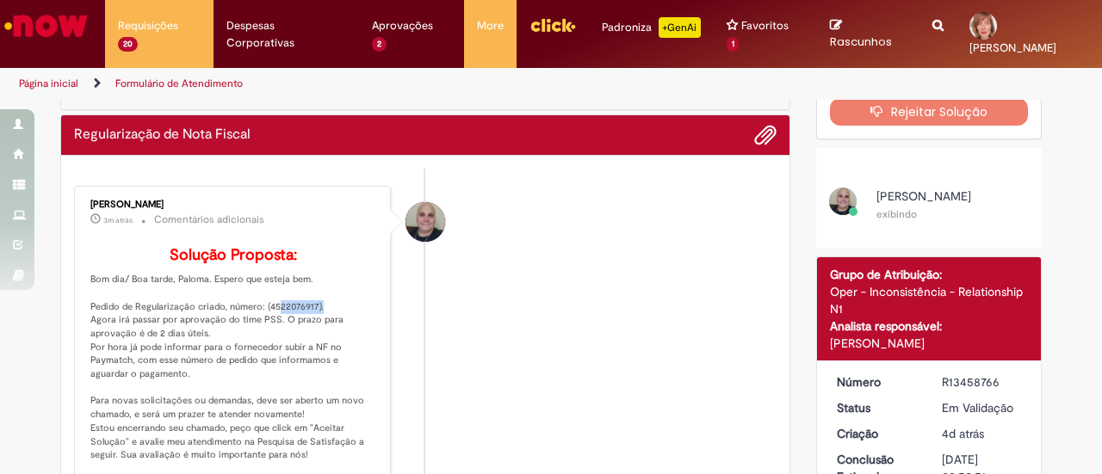
drag, startPoint x: 259, startPoint y: 331, endPoint x: 306, endPoint y: 331, distance: 47.4
click at [306, 331] on p "Solução Proposta: Bom dia/ Boa tarde, Paloma. Espero que esteja bem. Pedido de …" at bounding box center [233, 388] width 287 height 282
copy p "4522076917"
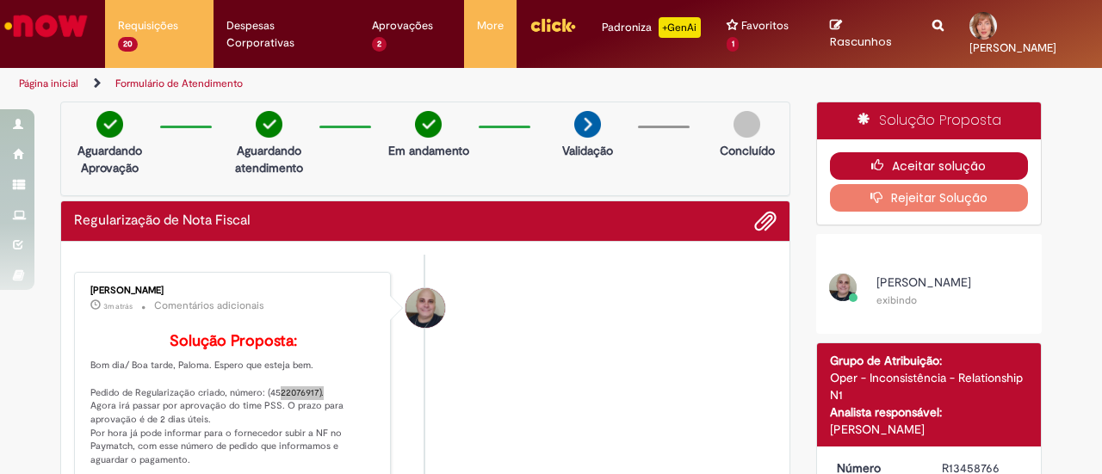
click at [911, 169] on button "Aceitar solução" at bounding box center [929, 166] width 199 height 28
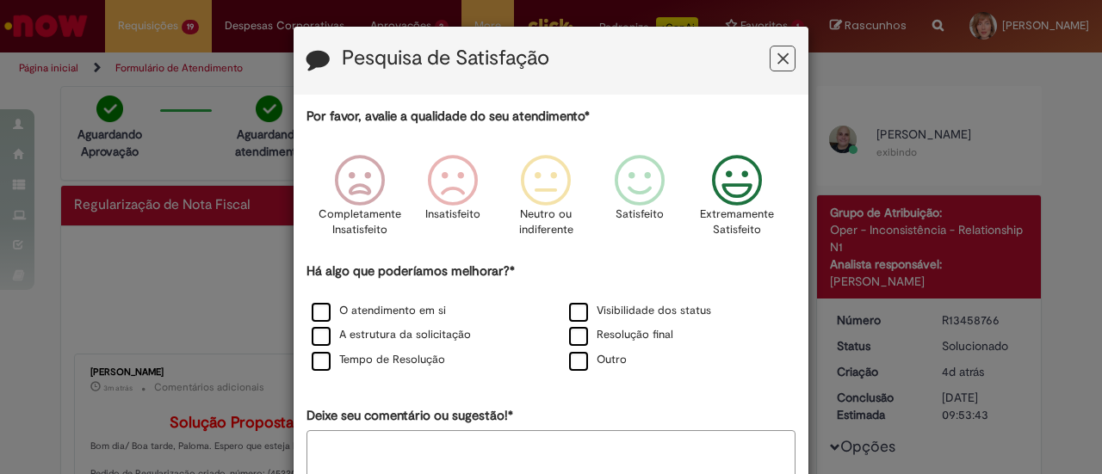
click at [723, 183] on icon "Feedback" at bounding box center [737, 181] width 65 height 52
click at [368, 312] on label "O atendimento em si" at bounding box center [379, 311] width 134 height 16
click at [367, 337] on label "A estrutura da solicitação" at bounding box center [391, 335] width 159 height 16
click at [367, 358] on label "Tempo de Resolução" at bounding box center [378, 360] width 133 height 16
click at [598, 311] on label "Visibilidade dos status" at bounding box center [640, 311] width 142 height 16
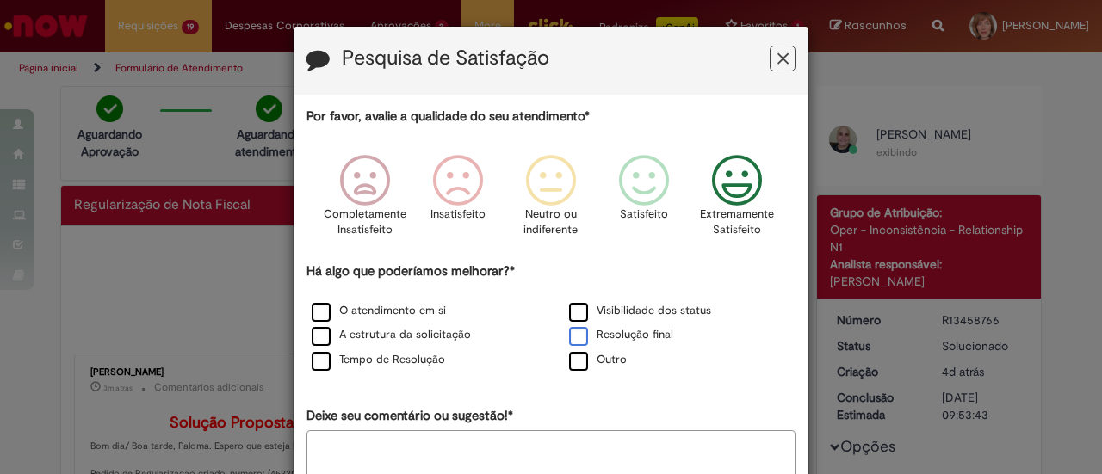
click at [598, 333] on label "Resolução final" at bounding box center [621, 335] width 104 height 16
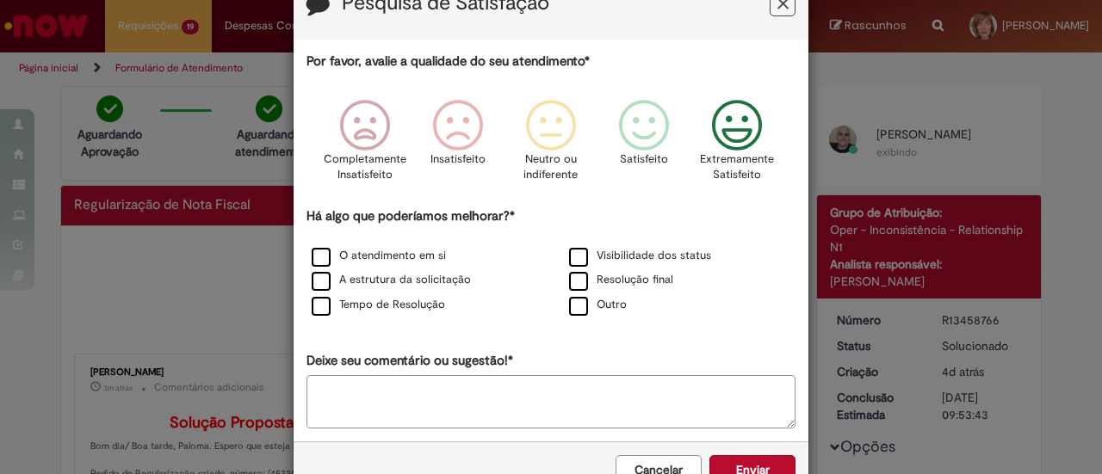
scroll to position [102, 0]
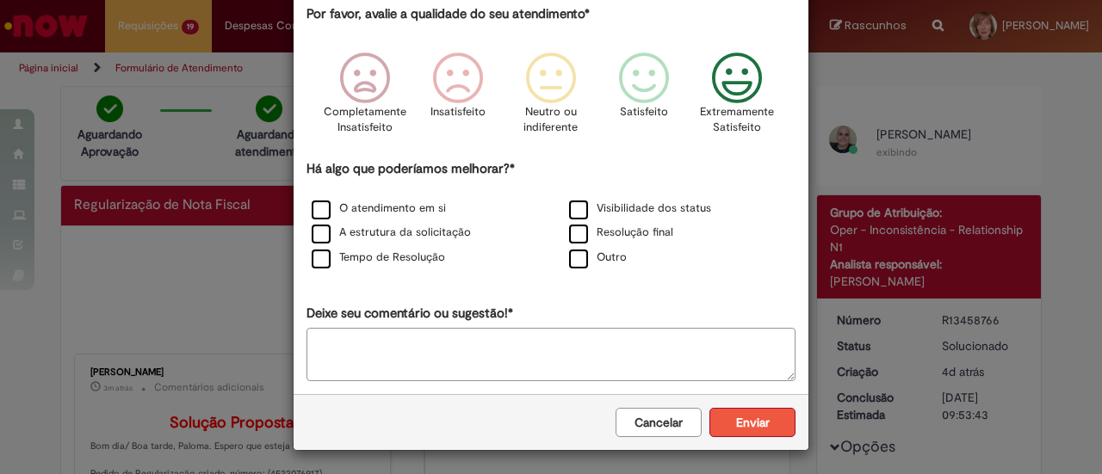
click at [752, 423] on button "Enviar" at bounding box center [752, 422] width 86 height 29
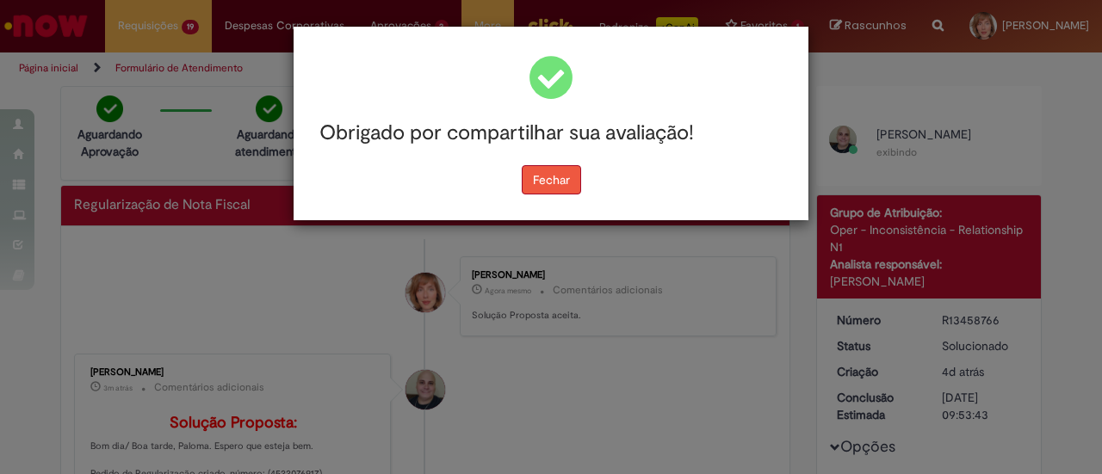
click at [552, 178] on button "Fechar" at bounding box center [551, 179] width 59 height 29
